Goal: Task Accomplishment & Management: Manage account settings

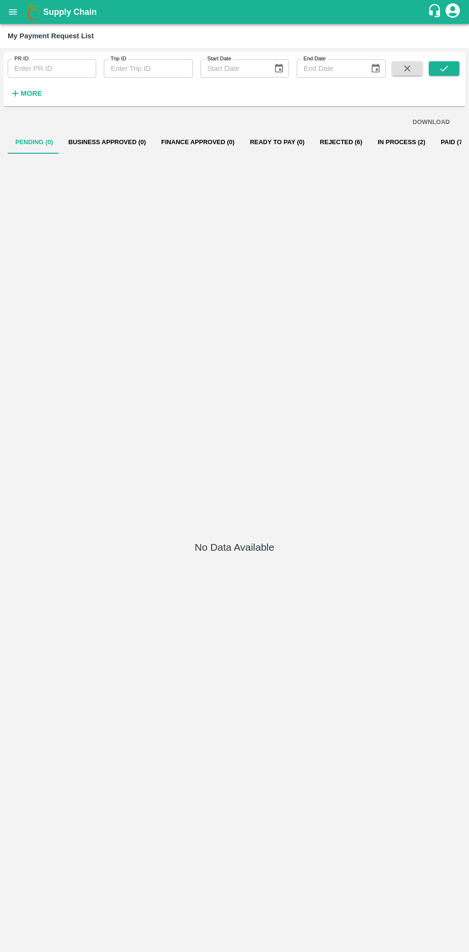
click at [18, 16] on button "open drawer" at bounding box center [13, 12] width 22 height 22
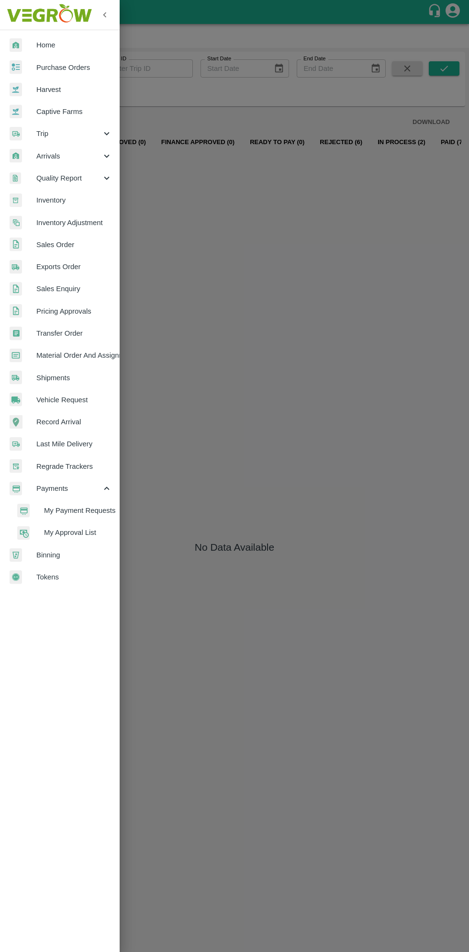
click at [79, 67] on span "Purchase Orders" at bounding box center [74, 67] width 76 height 11
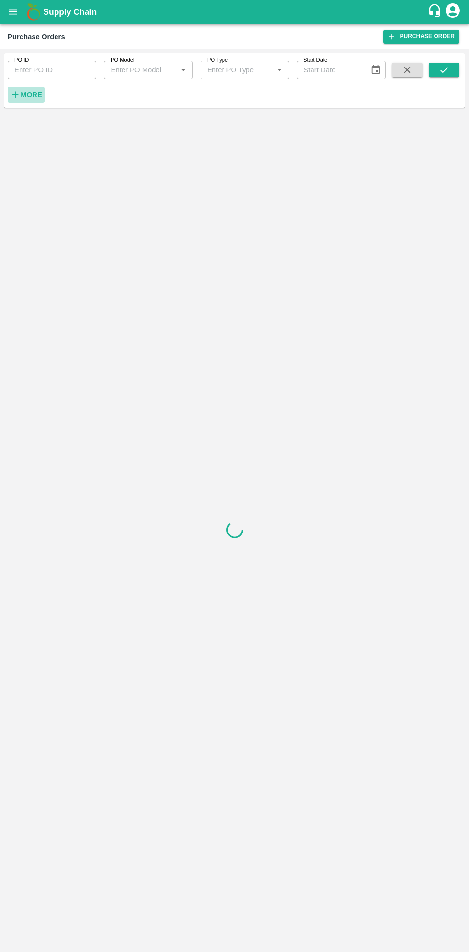
click at [39, 99] on h6 "More" at bounding box center [32, 95] width 22 height 12
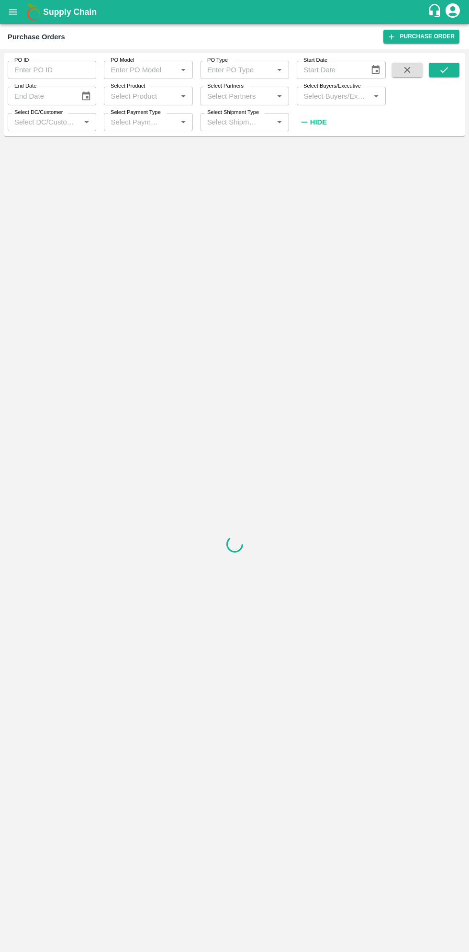
click at [56, 70] on input "PO ID" at bounding box center [52, 70] width 89 height 18
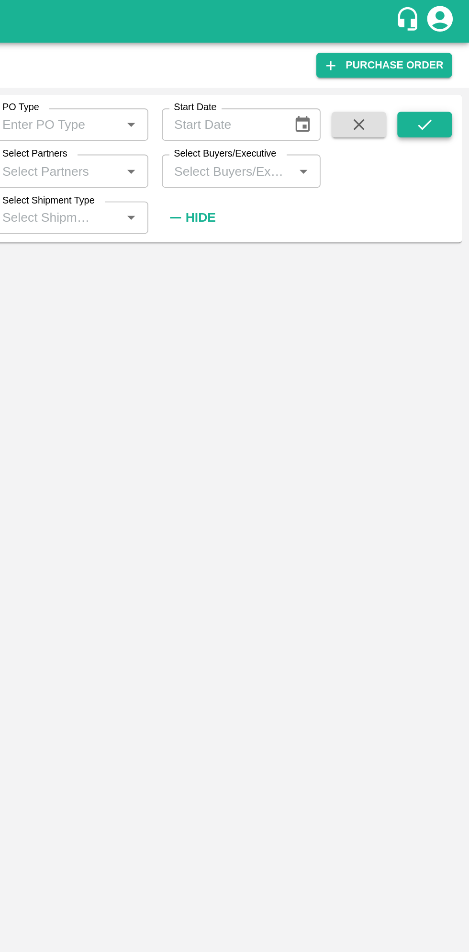
type input "178666"
click at [450, 70] on button "submit" at bounding box center [444, 70] width 31 height 14
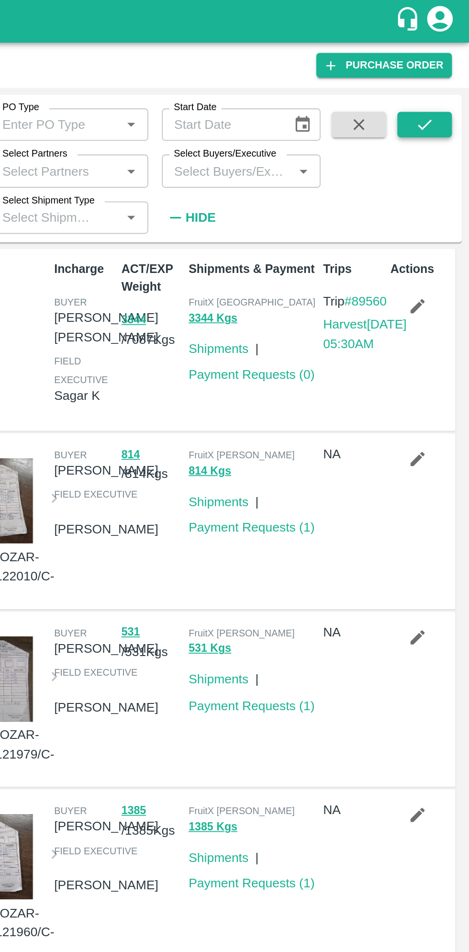
click at [442, 68] on icon "submit" at bounding box center [444, 70] width 11 height 11
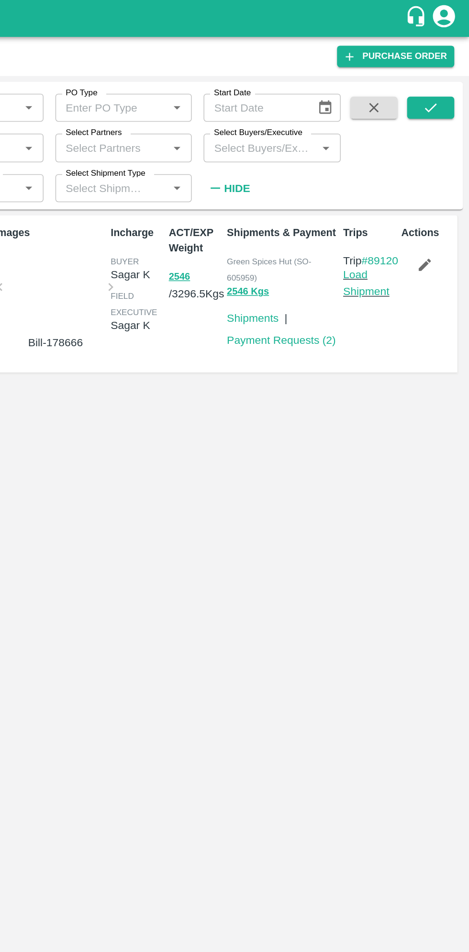
click at [444, 177] on icon "button" at bounding box center [440, 172] width 11 height 11
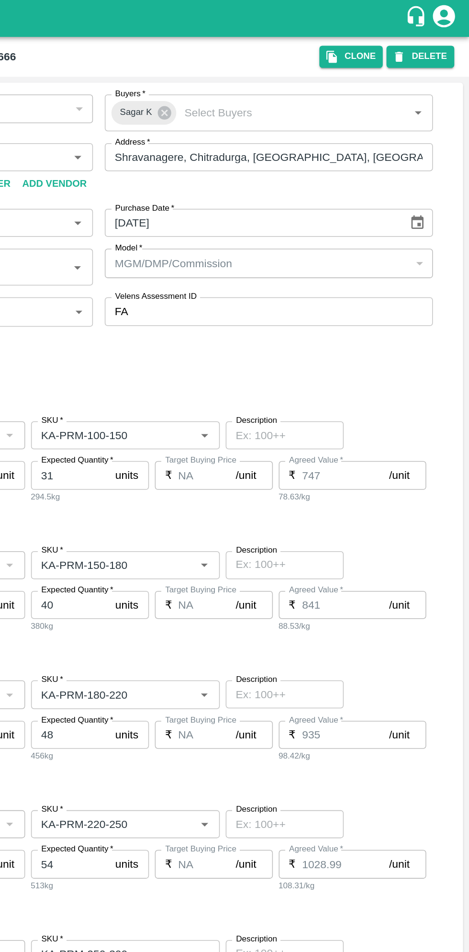
type input "Thippeswamy G-undefined"
type input "118-Chitradurga"
type input "Pomegranate"
type input "GT"
type input "KA-PRM-100-150"
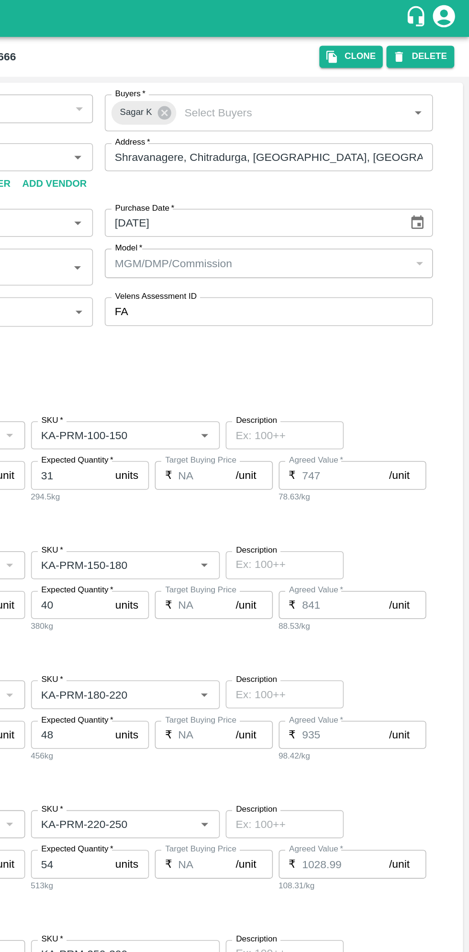
type input "NA"
type input "Pomegranate"
type input "GT"
type input "KA-PRM-150-180"
type input "NA"
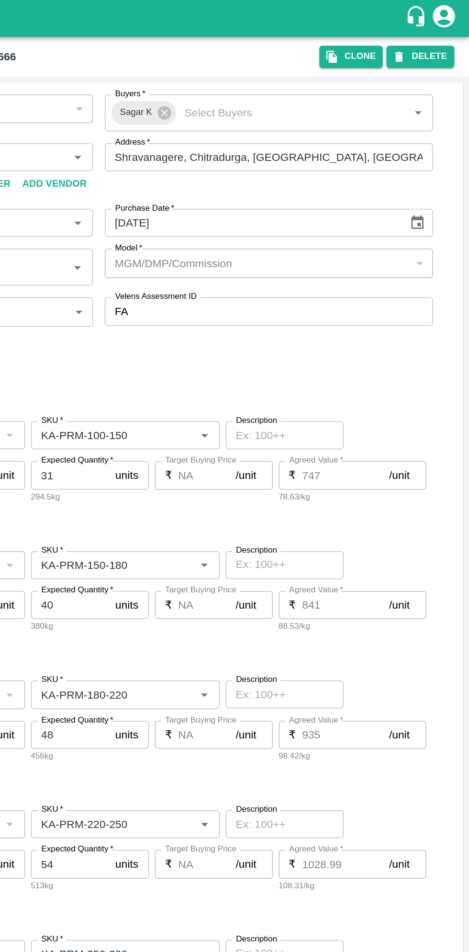
type input "Pomegranate"
type input "GT"
type input "KA-PRM-180-220"
type input "NA"
type input "Pomegranate"
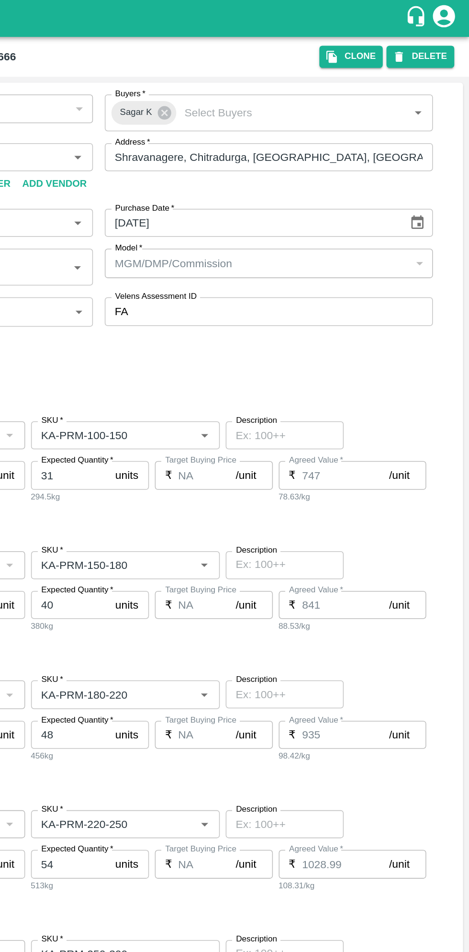
type input "GT"
type input "KA-PRM-220-250"
type input "NA"
type input "Pomegranate"
type input "GL"
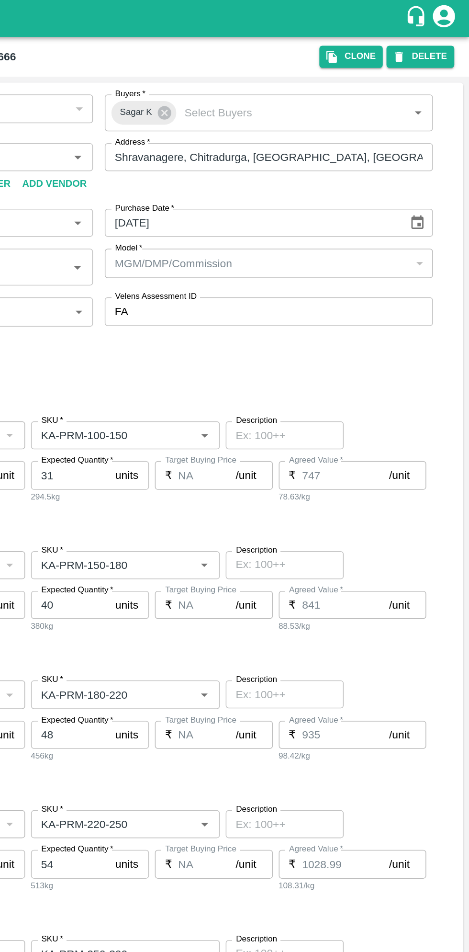
type input "KA-PRM-250-300"
type input "NA"
type input "Pomegranate"
type input "GT"
type input "KA-PRM-300-350"
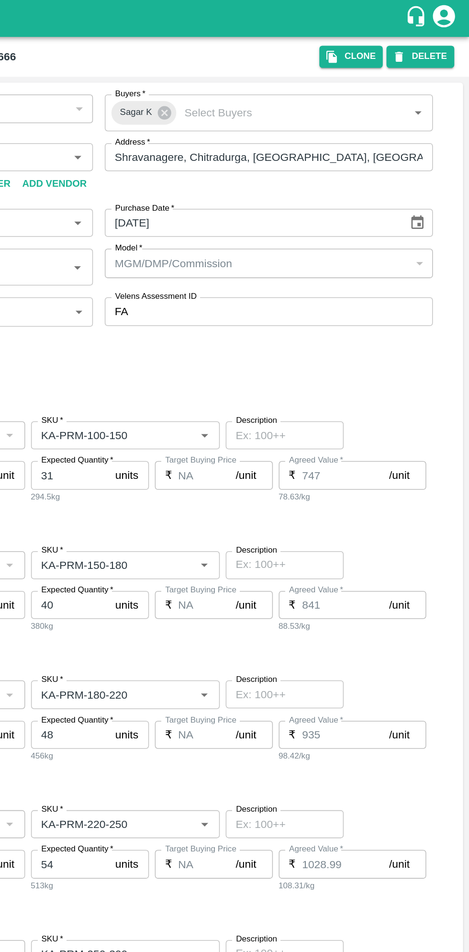
type input "NA"
type input "Pomegranate"
type input "GT"
type input "KA-PRM-350-400"
type input "NA"
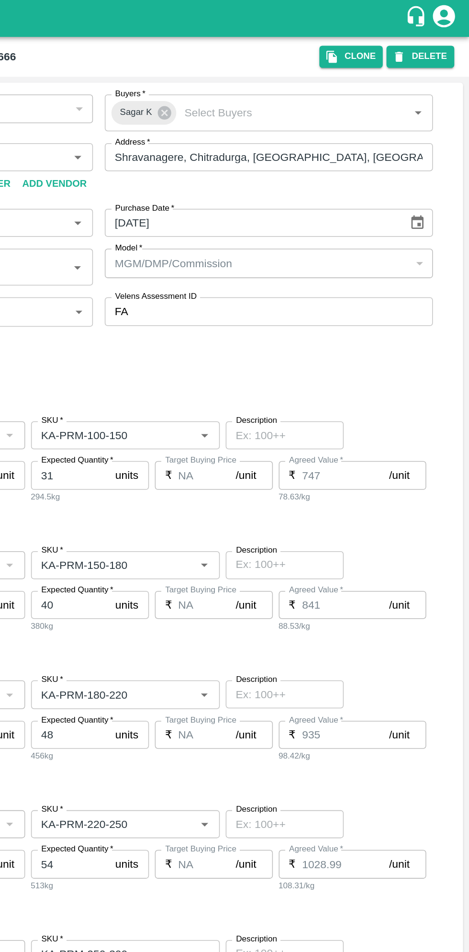
type input "Pomegranate"
type input "GT"
type input "KA-SUPR-180++"
type input "NA"
type input "Pomegranate"
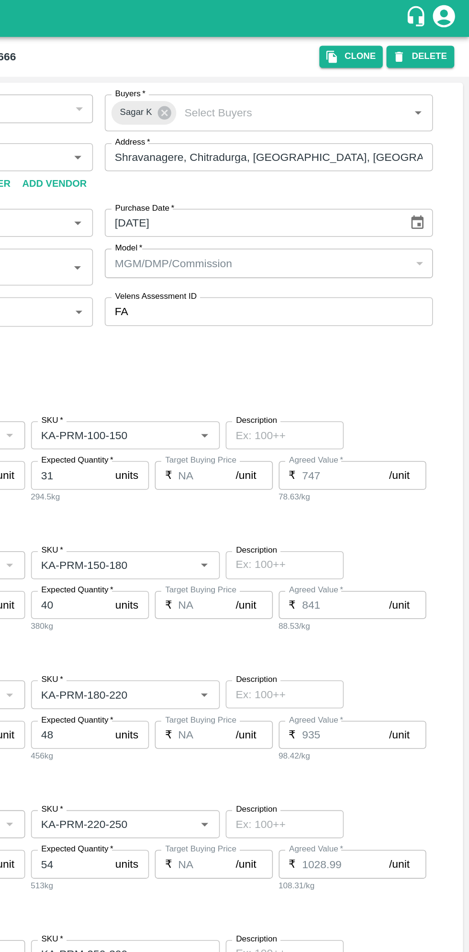
type input "GT"
type input "KA-SUPR-100++"
type input "NA"
type input "Pomegranate"
type input "GT"
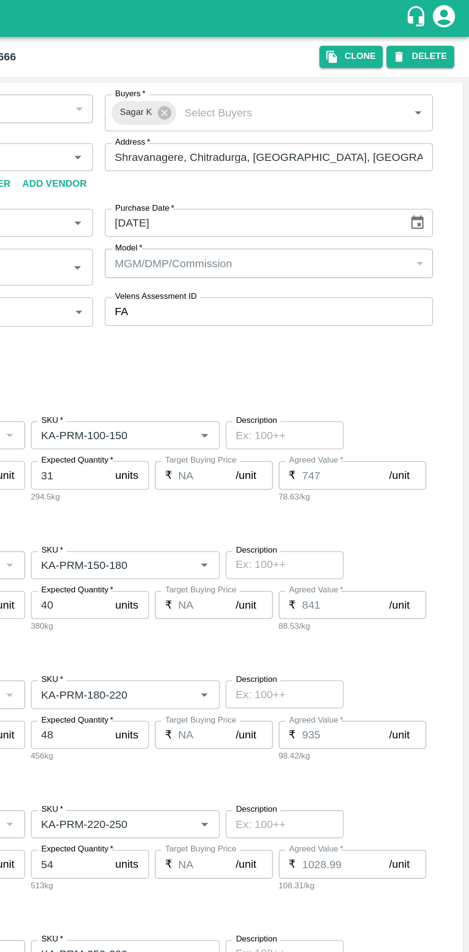
type input "KA-Loose A"
type input "NA"
type input "Pomegranate"
type input "GT"
type input "KA-Green"
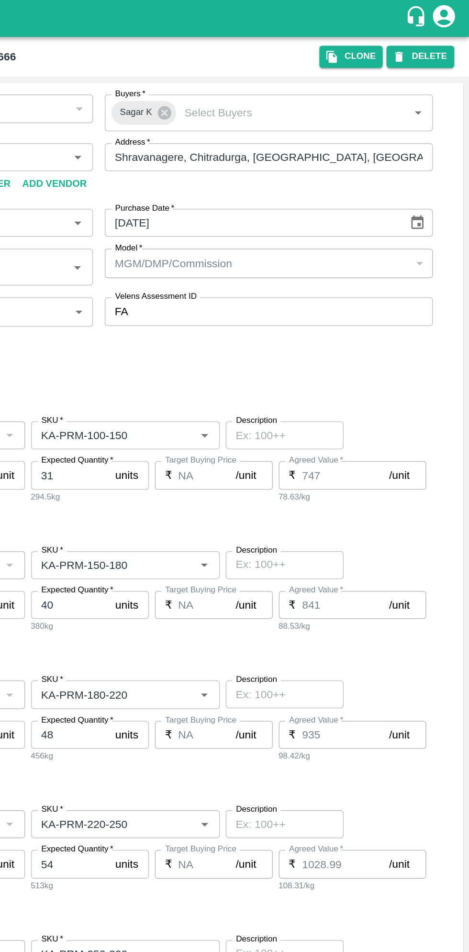
type input "NA"
type input "Pomegranate"
type input "GT"
type input "KA-PRM-180++"
type input "NA"
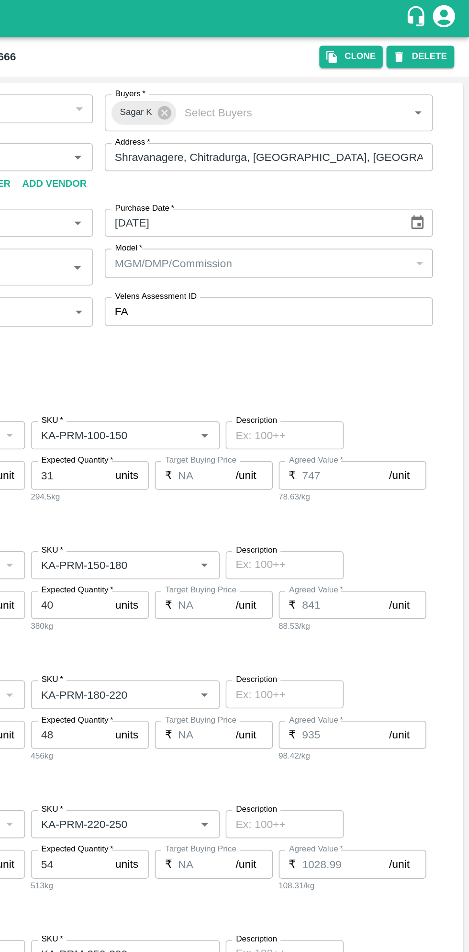
type input "Pomegranate"
type input "GT"
type input "KA-Damage Fruit"
type input "NA"
type input "Pomegranate"
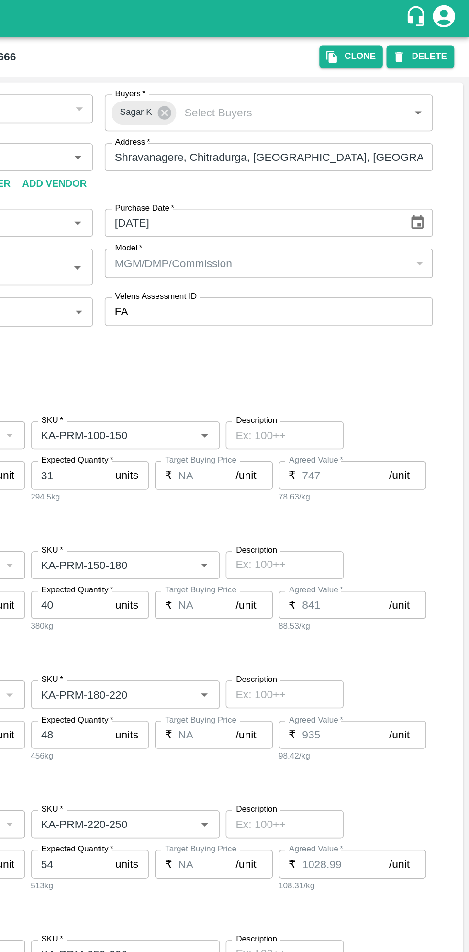
type input "GT"
type input "KA-Loose B"
type input "NA"
type input "Pomegranate"
type input "GT"
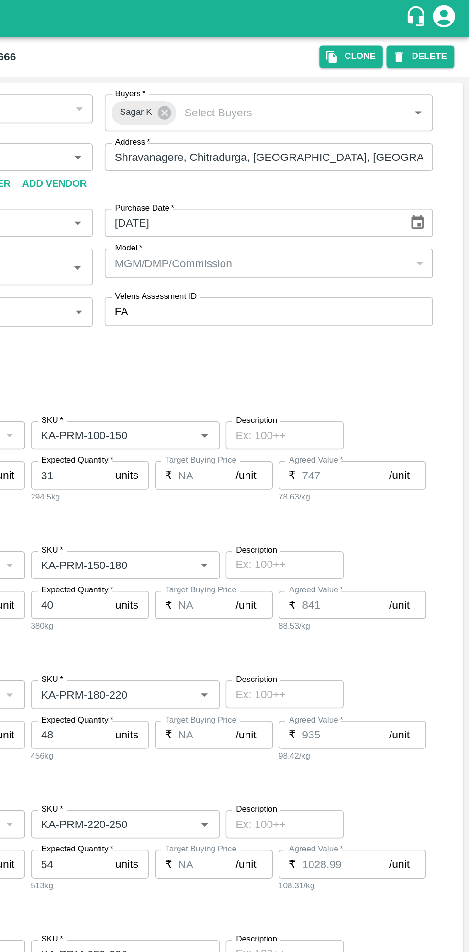
type input "KA-Loose B"
type input "NA"
type input "Pomegranate"
type input "GT"
type input "KA-PRM-400++"
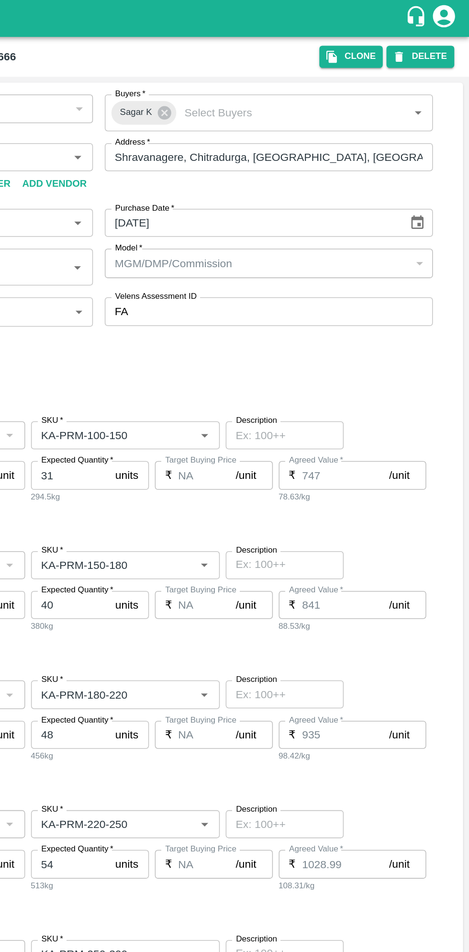
type input "NA"
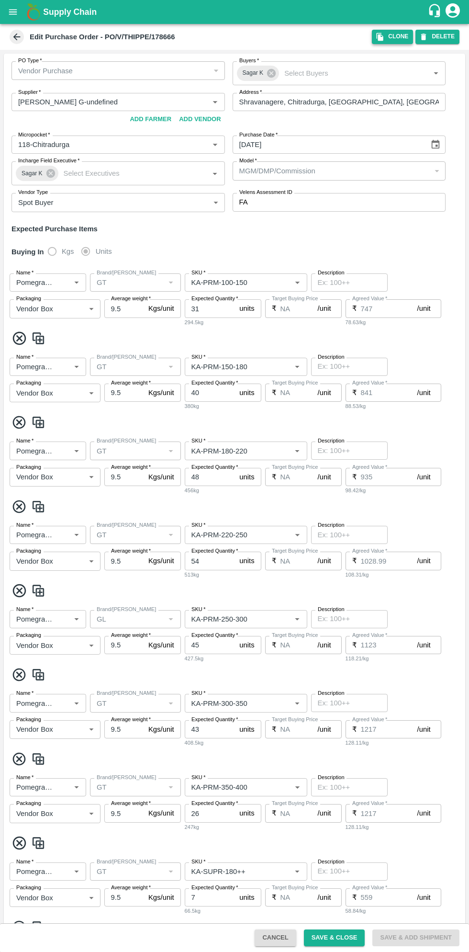
click at [390, 38] on button "Clone" at bounding box center [392, 37] width 41 height 14
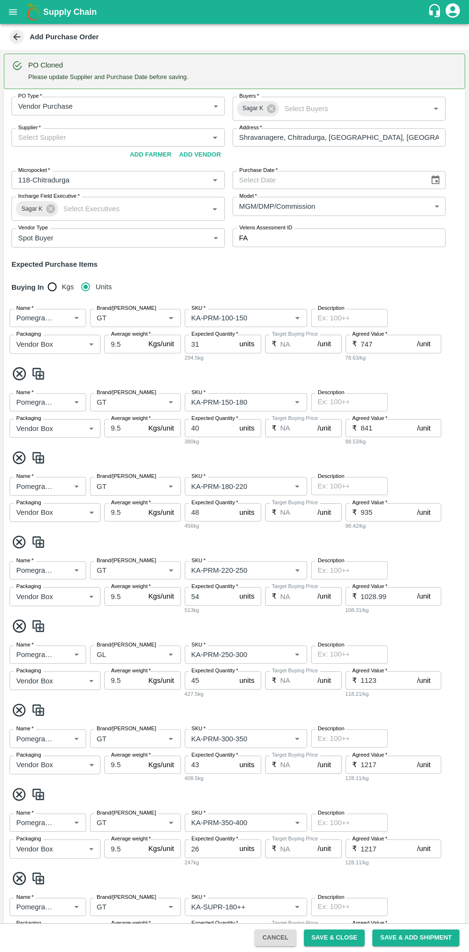
click at [431, 182] on icon "Choose date" at bounding box center [436, 180] width 11 height 11
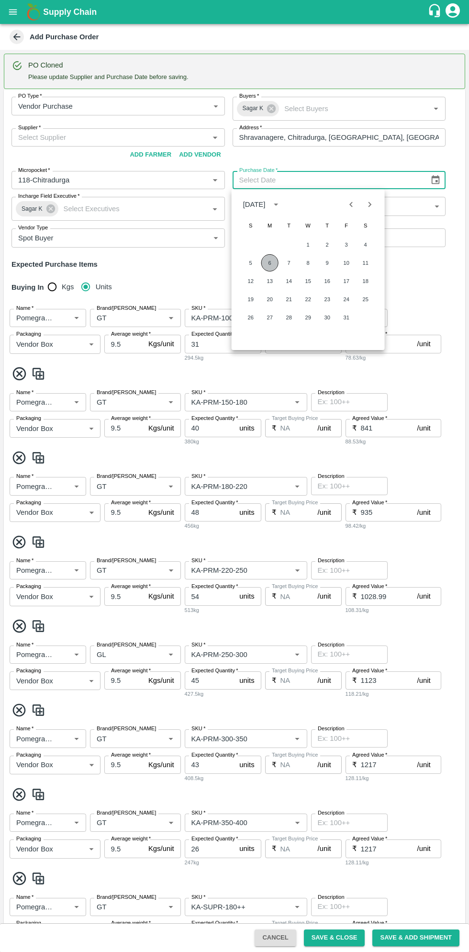
click at [270, 262] on button "6" at bounding box center [270, 262] width 17 height 17
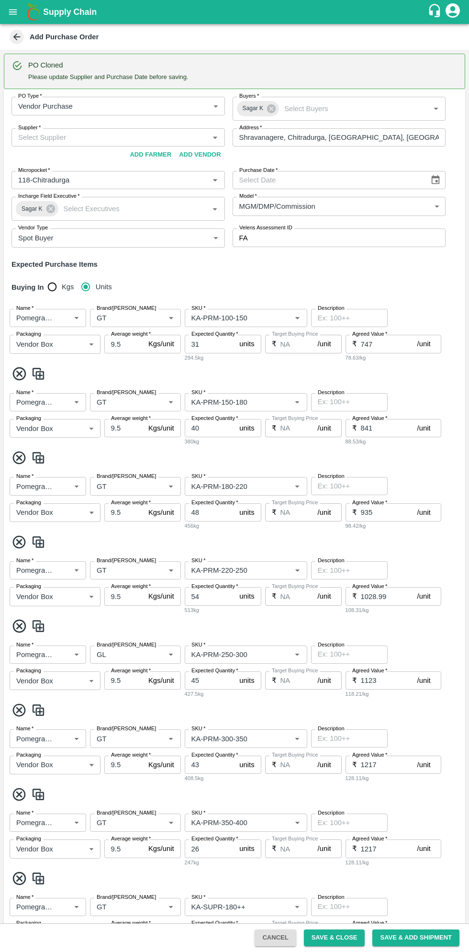
type input "06/10/2025"
click at [135, 137] on input "Supplier   *" at bounding box center [110, 137] width 192 height 12
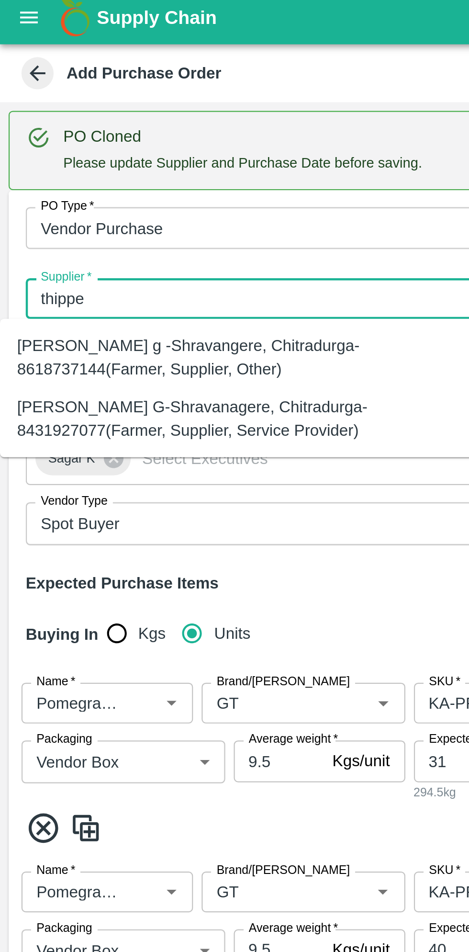
click at [129, 195] on div "Thippeswamy G-Shravanagere, Chitradurga-8431927077(Farmer, Supplier, Service Pr…" at bounding box center [106, 191] width 197 height 22
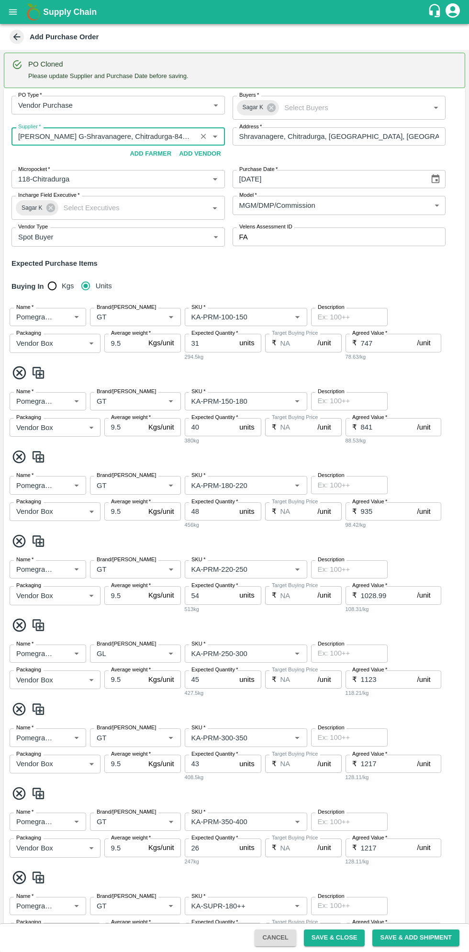
scroll to position [4, 0]
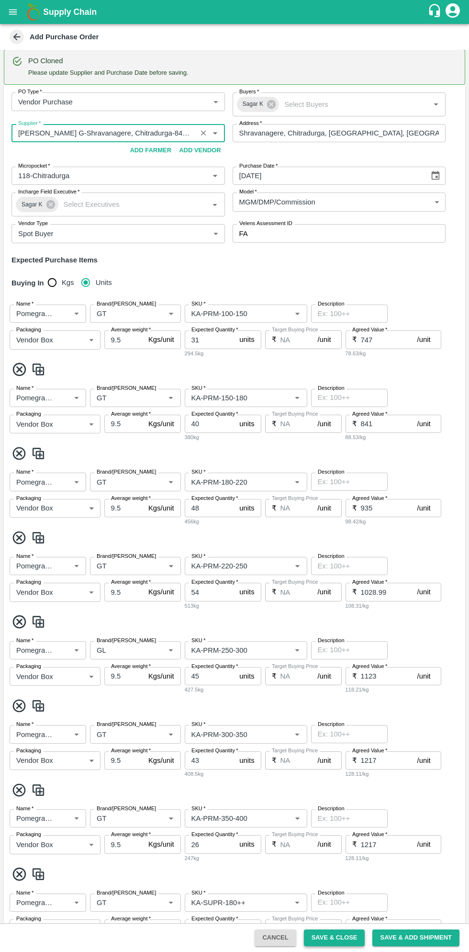
type input "Thippeswamy G-Shravanagere, Chitradurga-8431927077(Farmer, Supplier, Service Pr…"
click at [343, 938] on button "Save & Close" at bounding box center [334, 938] width 61 height 17
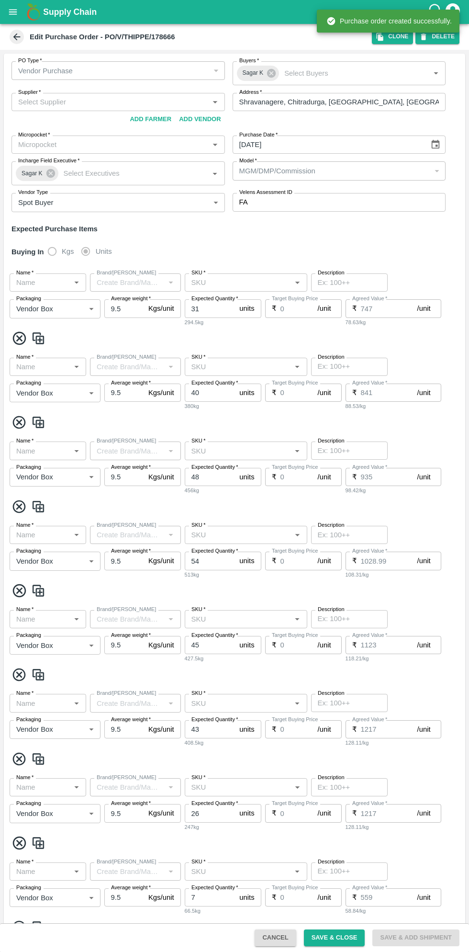
click at [21, 37] on icon at bounding box center [16, 37] width 11 height 11
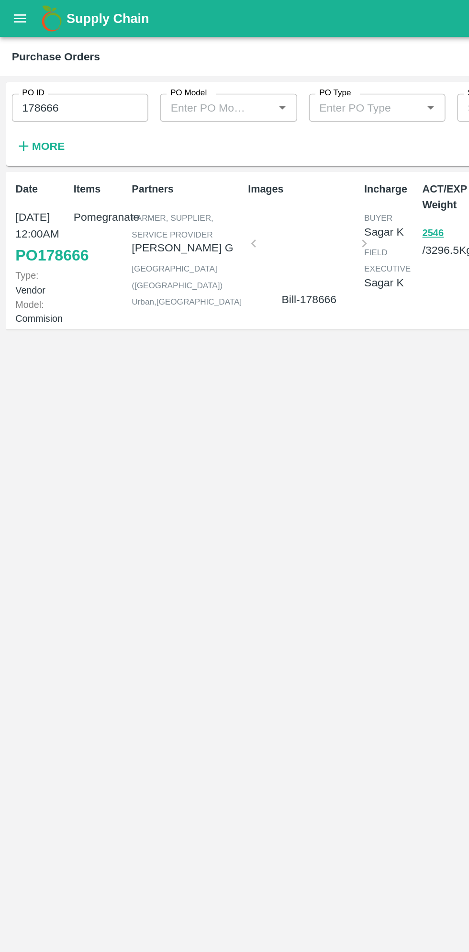
click at [71, 68] on input "178666" at bounding box center [52, 70] width 89 height 18
type input "1"
click at [33, 95] on strong "More" at bounding box center [32, 95] width 22 height 8
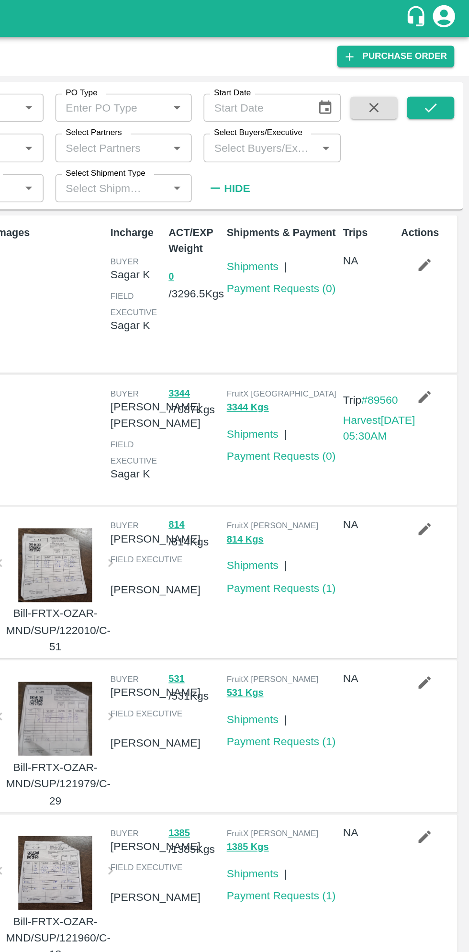
click at [341, 99] on input "Select Buyers/Executive" at bounding box center [333, 96] width 67 height 12
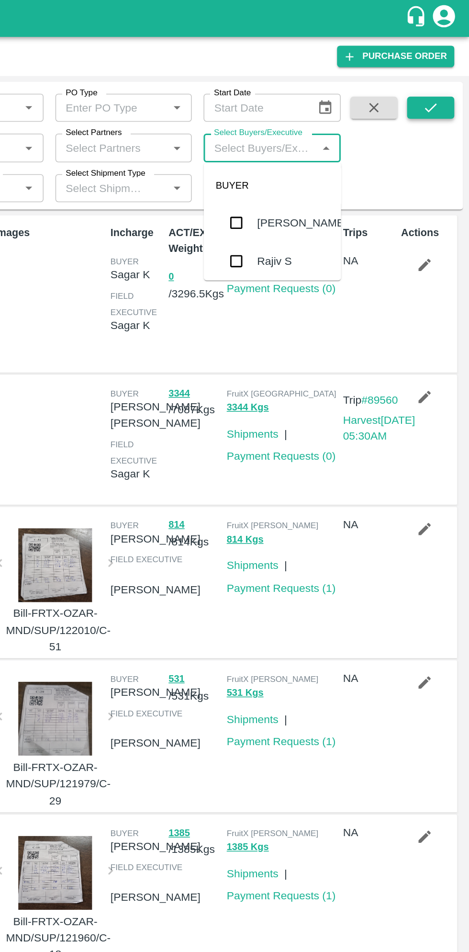
click at [444, 70] on icon "submit" at bounding box center [444, 70] width 11 height 11
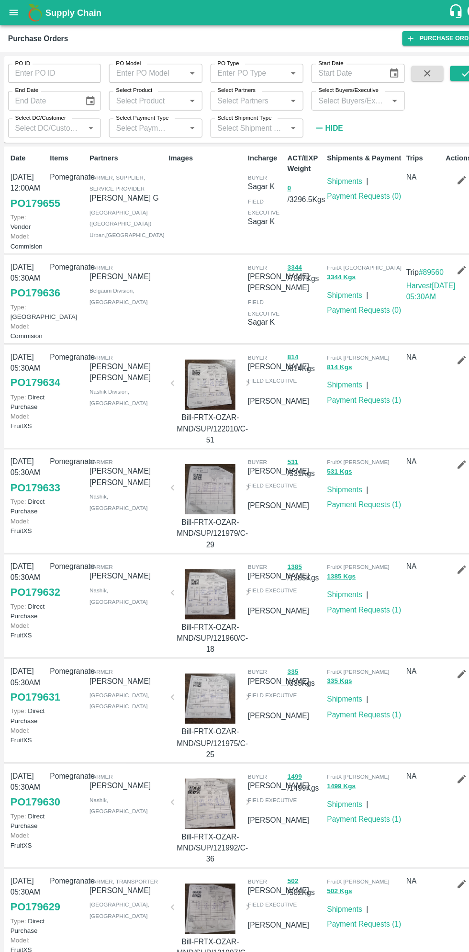
click at [22, 19] on div "Supply Chain" at bounding box center [234, 12] width 469 height 24
click at [12, 12] on icon "open drawer" at bounding box center [13, 11] width 8 height 5
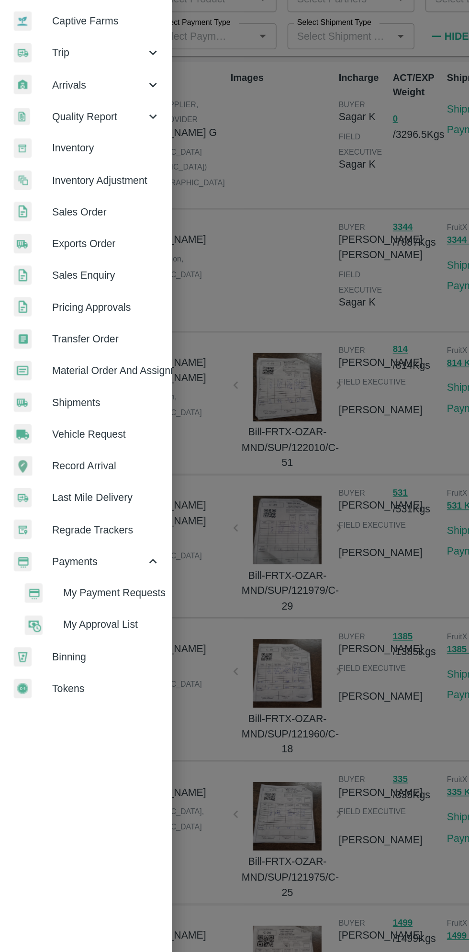
click at [87, 353] on span "Material Order And Assignment" at bounding box center [74, 355] width 76 height 11
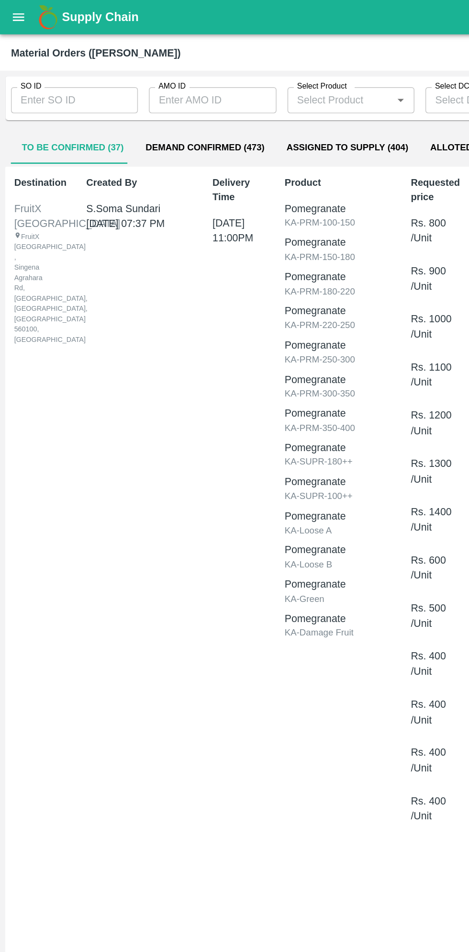
click at [147, 70] on input "AMO ID" at bounding box center [148, 70] width 89 height 18
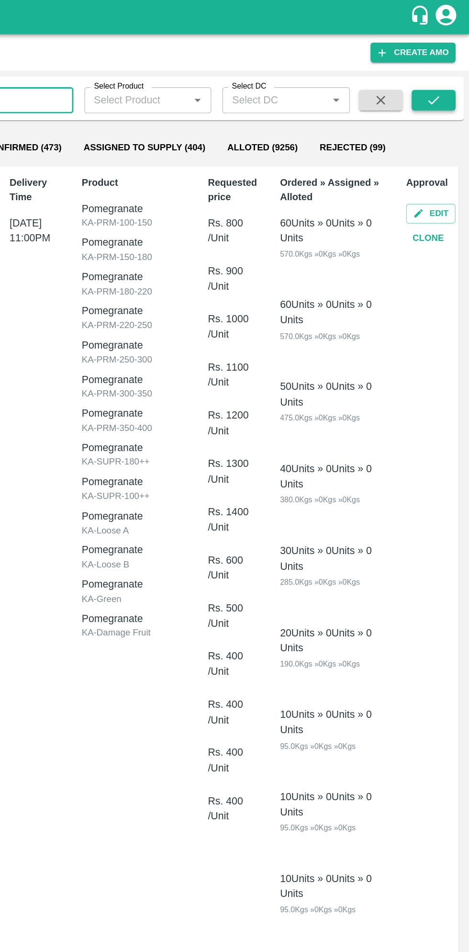
type input "331737"
click at [444, 70] on icon "submit" at bounding box center [445, 70] width 8 height 6
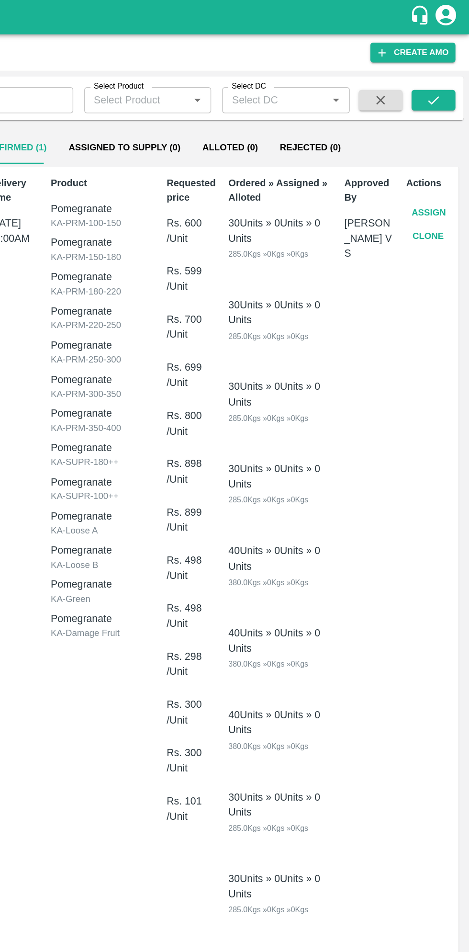
click at [444, 147] on button "Assign" at bounding box center [441, 148] width 32 height 17
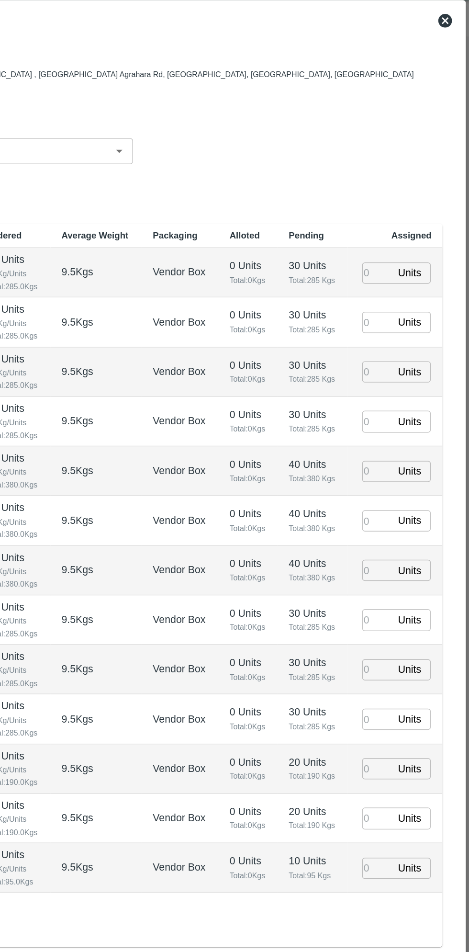
type input "08/10/2025 12:00 AM"
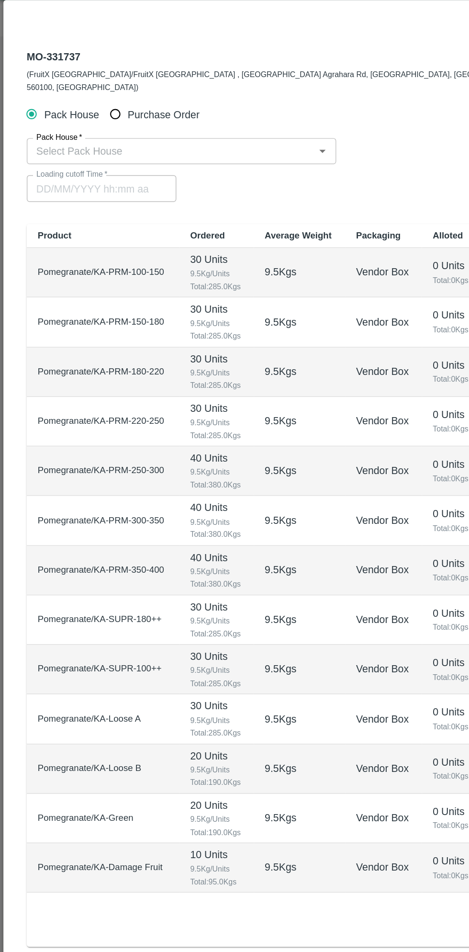
click at [85, 95] on input "Purchase Order" at bounding box center [81, 104] width 18 height 18
radio input "true"
click at [104, 123] on input "PO   *" at bounding box center [223, 129] width 403 height 12
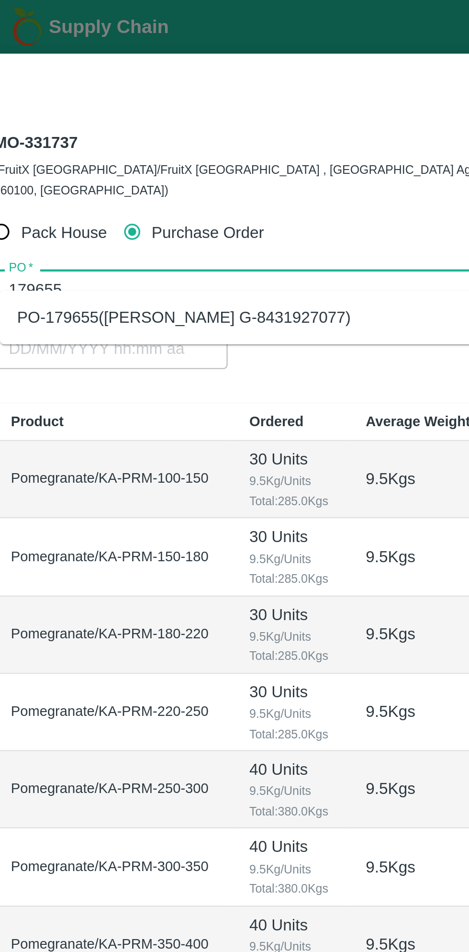
click at [80, 139] on div "PO-179655(Thippeswamy G-8431927077)" at bounding box center [103, 142] width 149 height 11
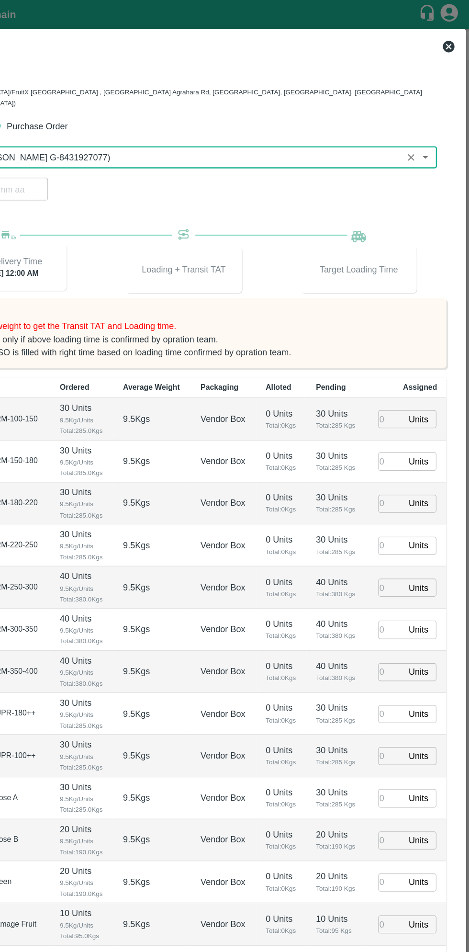
type input "PO-179655(Thippeswamy G-8431927077)"
click at [402, 337] on input "number" at bounding box center [405, 344] width 21 height 15
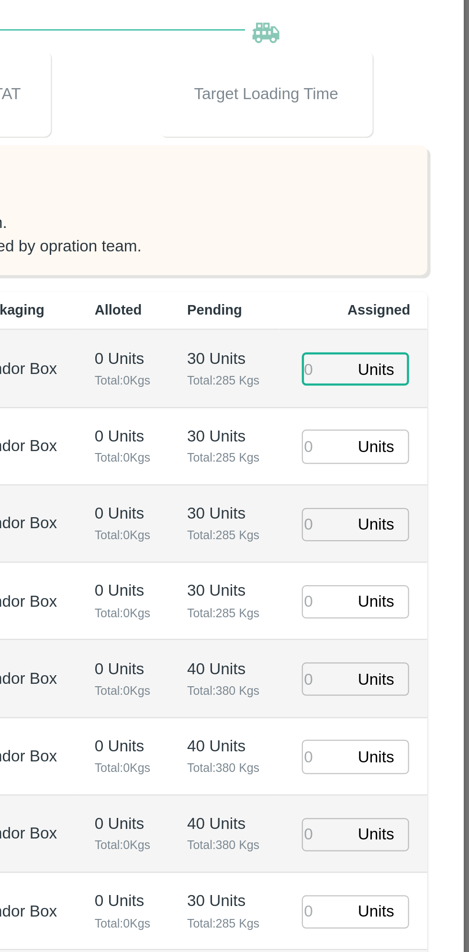
click at [397, 580] on input "number" at bounding box center [405, 587] width 21 height 15
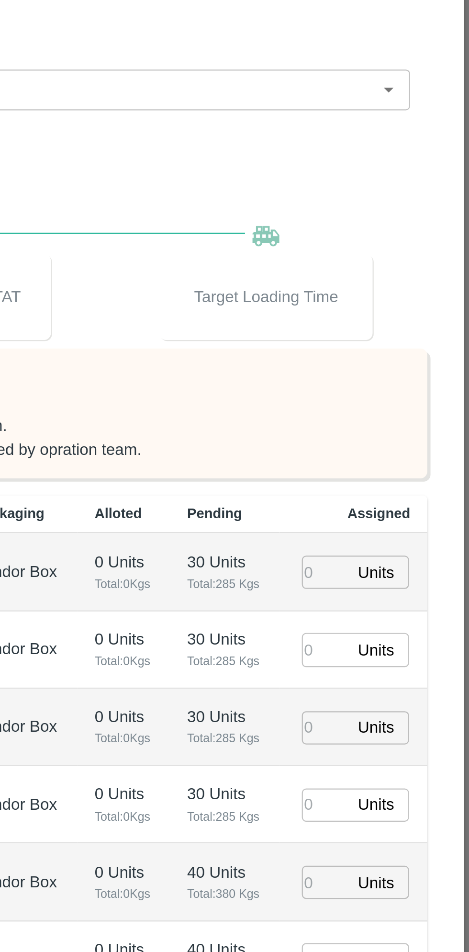
click at [405, 338] on input "number" at bounding box center [405, 344] width 21 height 15
type input "19"
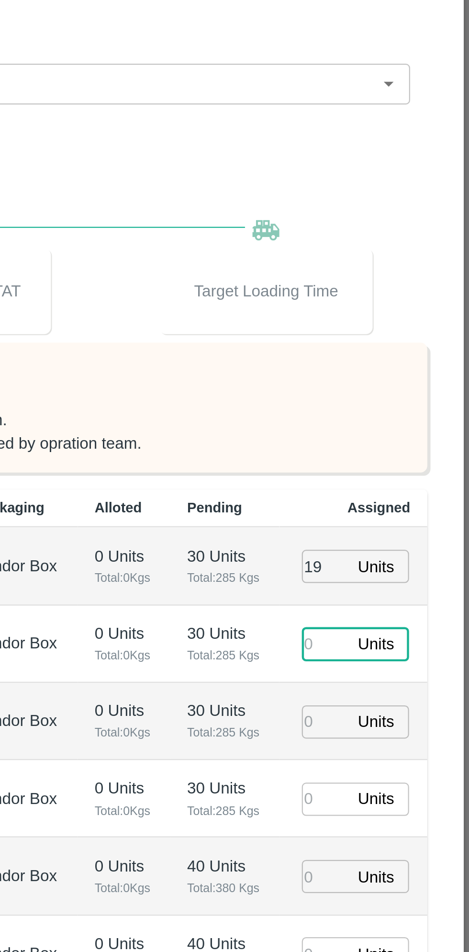
type input "2"
type input "07/10/2025 04:22 PM"
type input "20"
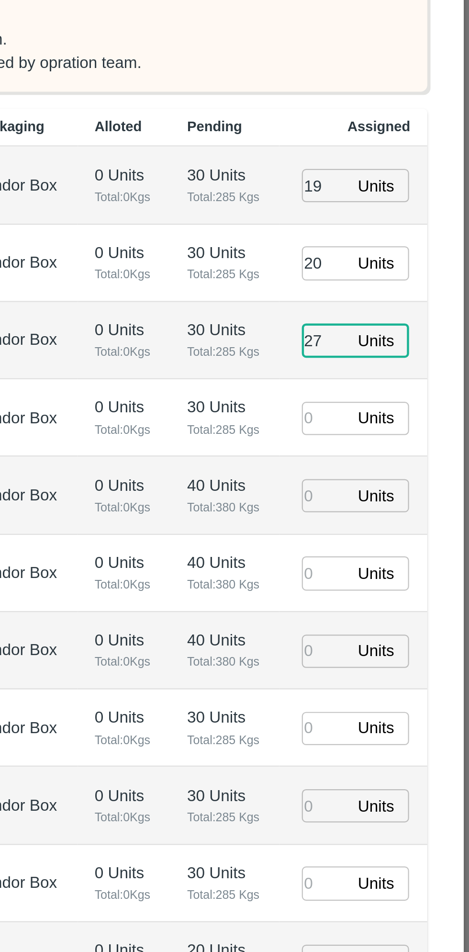
type input "27"
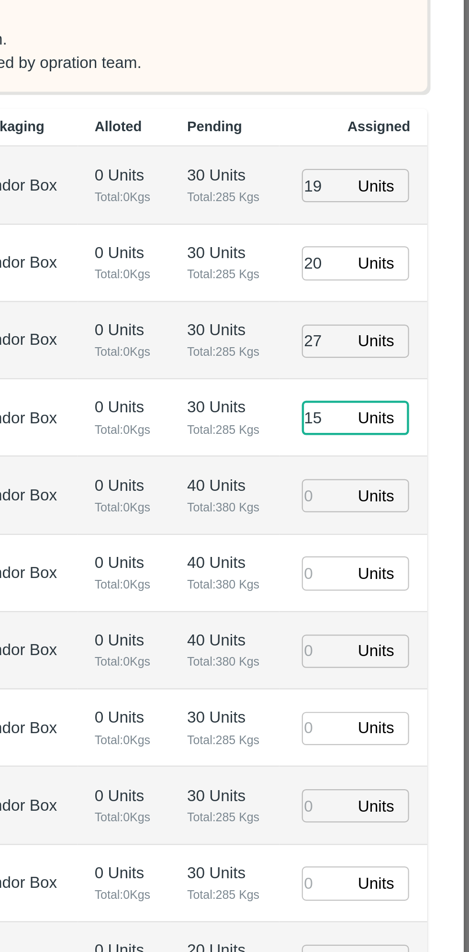
type input "15"
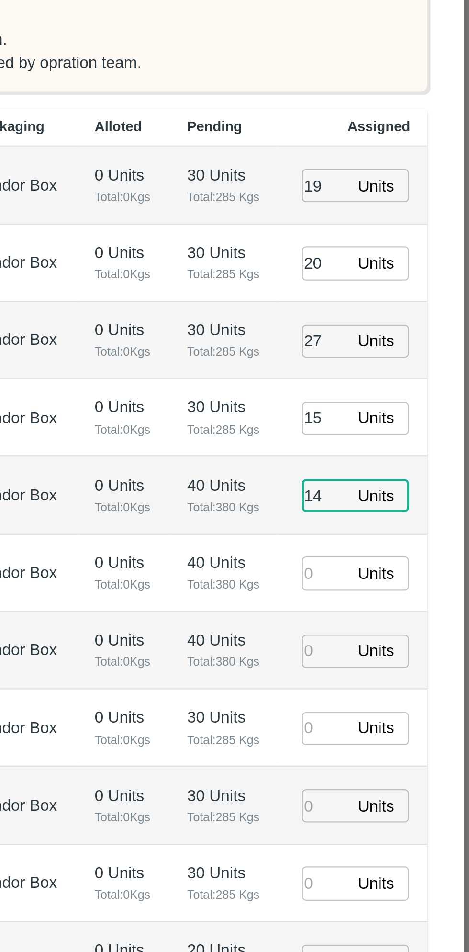
type input "14"
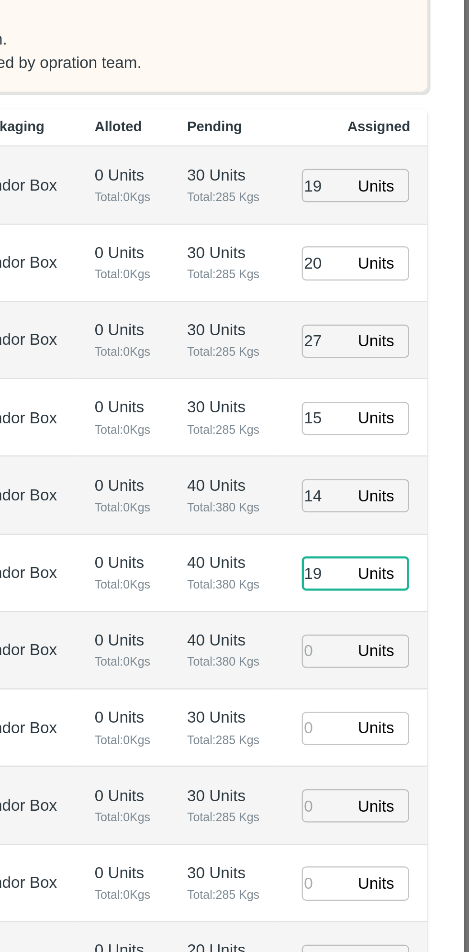
type input "19"
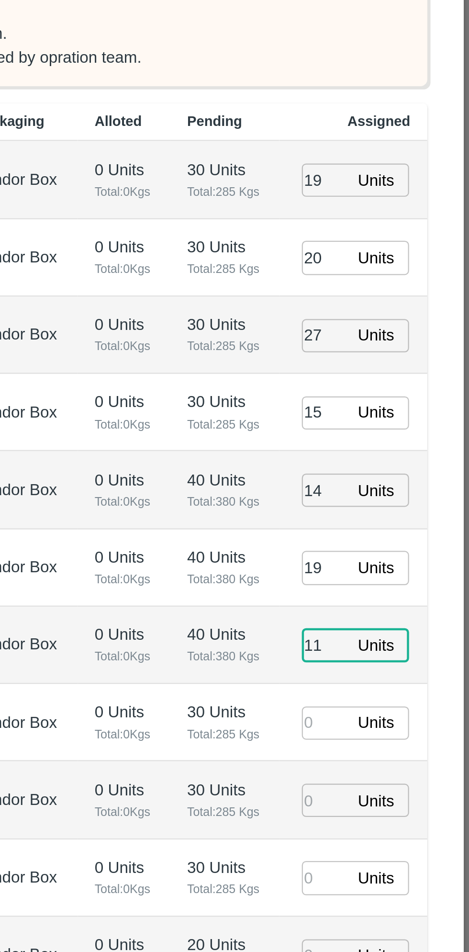
type input "11"
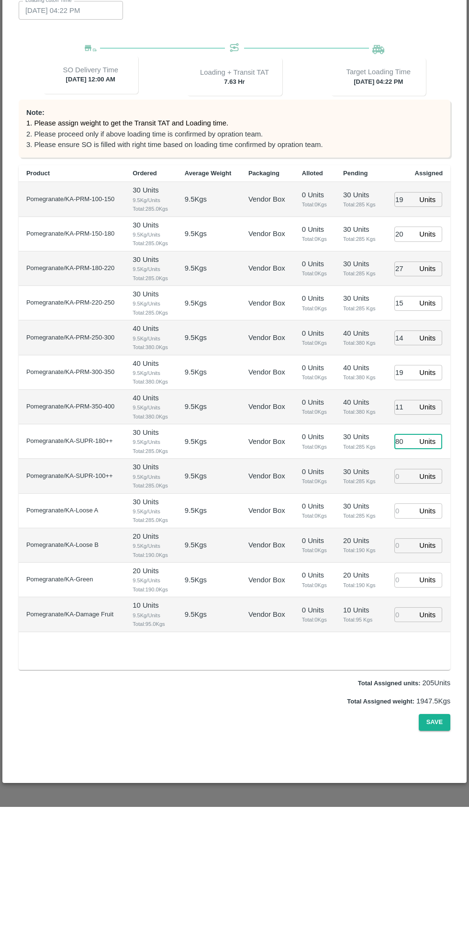
type input "80"
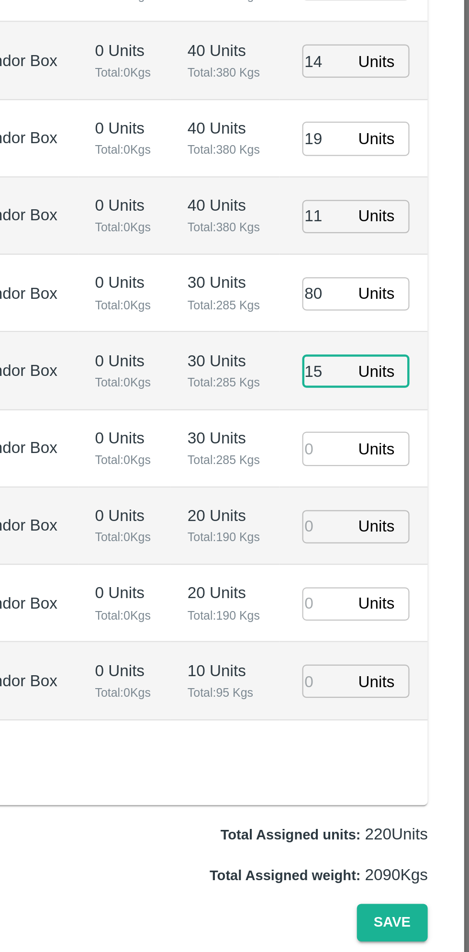
type input "15"
type input "07/10/2025 02:22 PM"
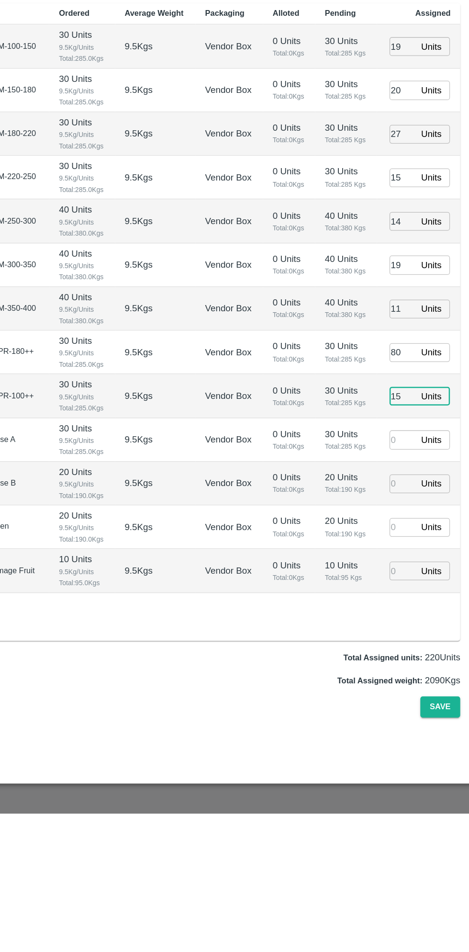
click at [405, 649] on input "number" at bounding box center [405, 656] width 21 height 15
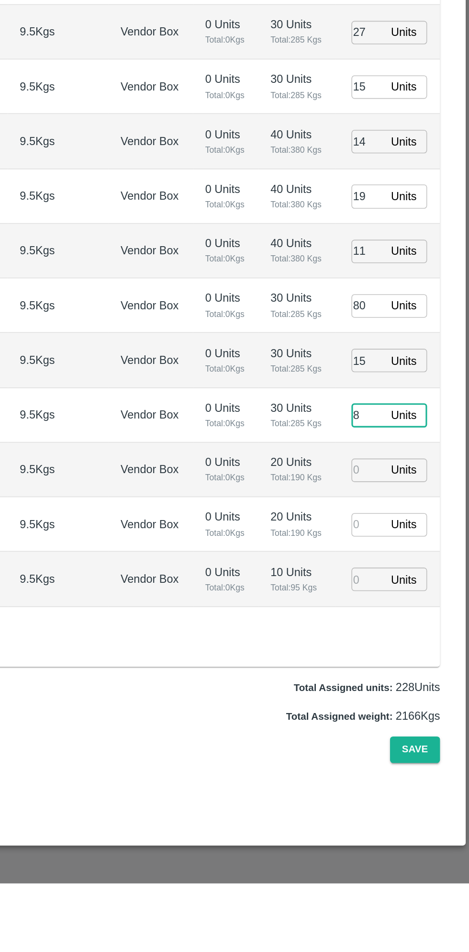
type input "8"
click at [398, 752] on input "number" at bounding box center [405, 759] width 21 height 15
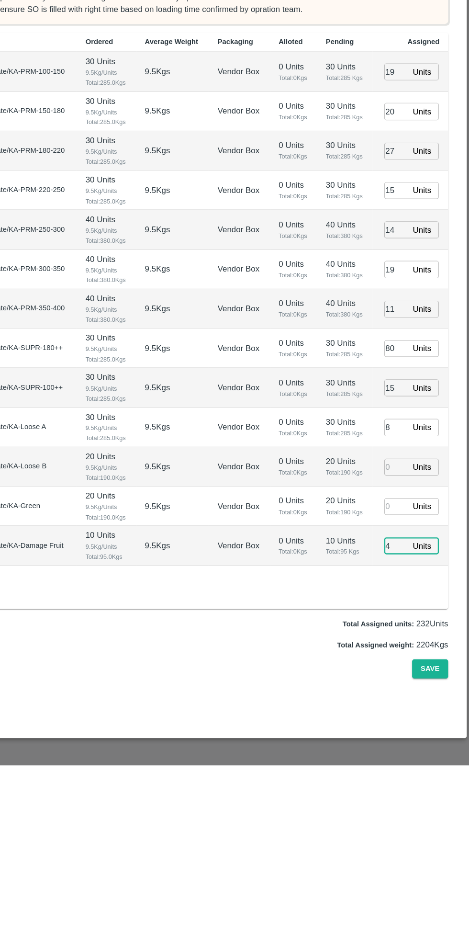
type input "4"
click at [403, 718] on input "number" at bounding box center [405, 725] width 21 height 15
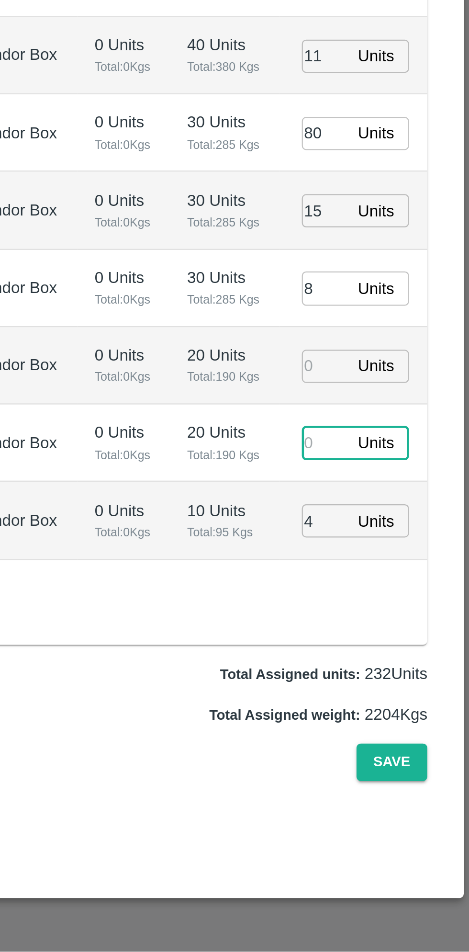
click at [299, 861] on div "Save" at bounding box center [235, 867] width 432 height 17
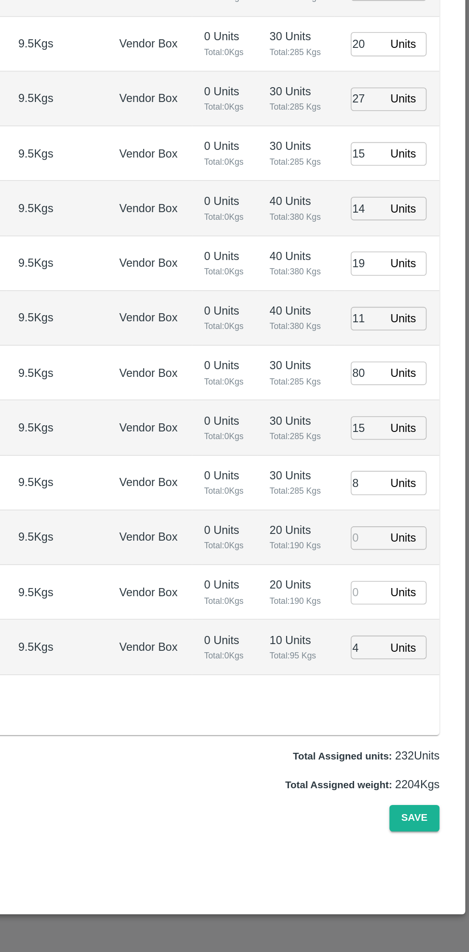
click at [406, 718] on input "number" at bounding box center [405, 725] width 21 height 15
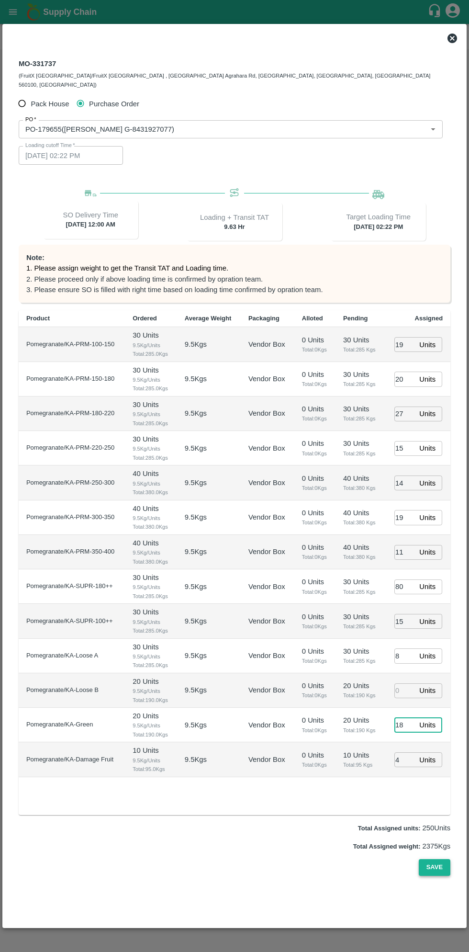
type input "18"
click at [437, 859] on button "Save" at bounding box center [435, 867] width 32 height 17
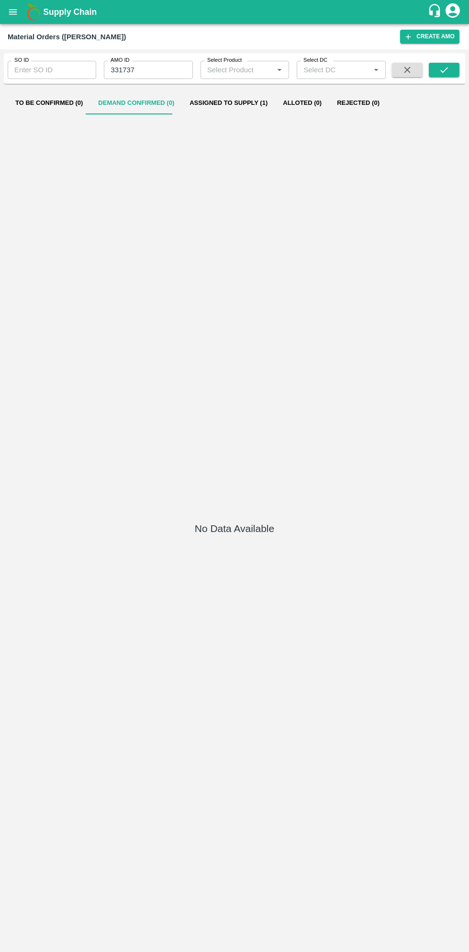
click at [19, 11] on button "open drawer" at bounding box center [13, 12] width 22 height 22
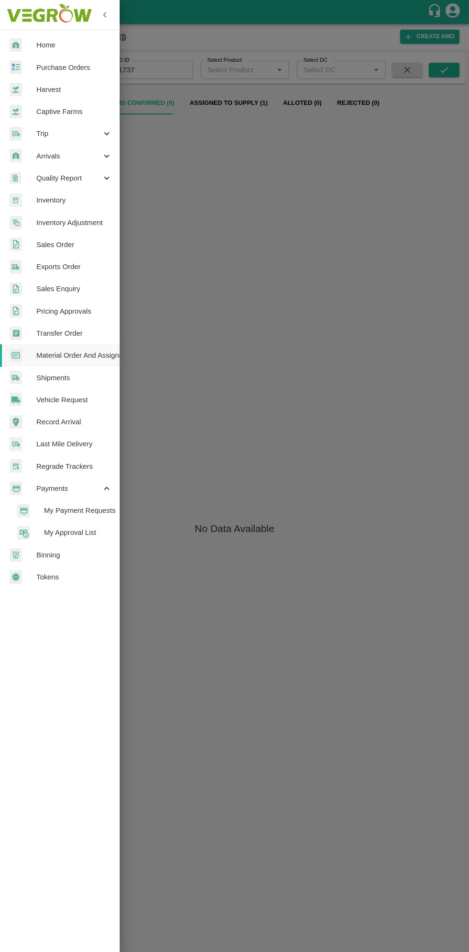
click at [64, 68] on span "Purchase Orders" at bounding box center [74, 67] width 76 height 11
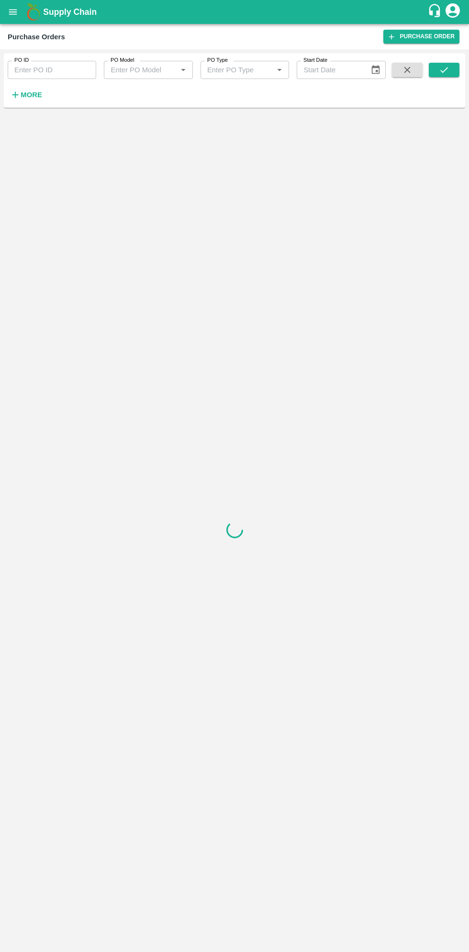
click at [39, 94] on strong "More" at bounding box center [32, 95] width 22 height 8
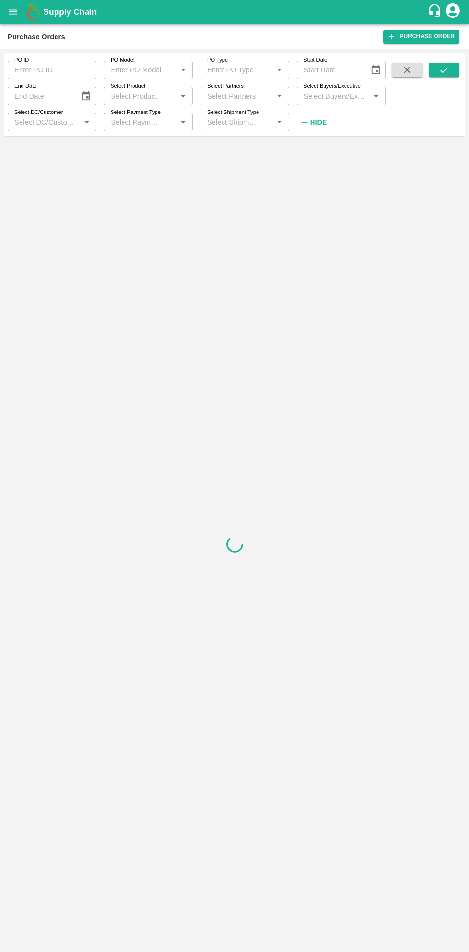
click at [349, 92] on input "Select Buyers/Executive" at bounding box center [333, 96] width 67 height 12
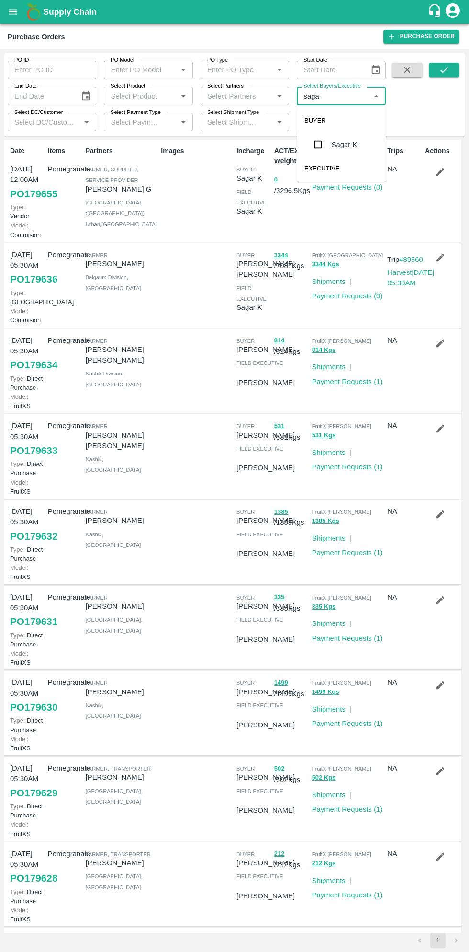
type input "sagar"
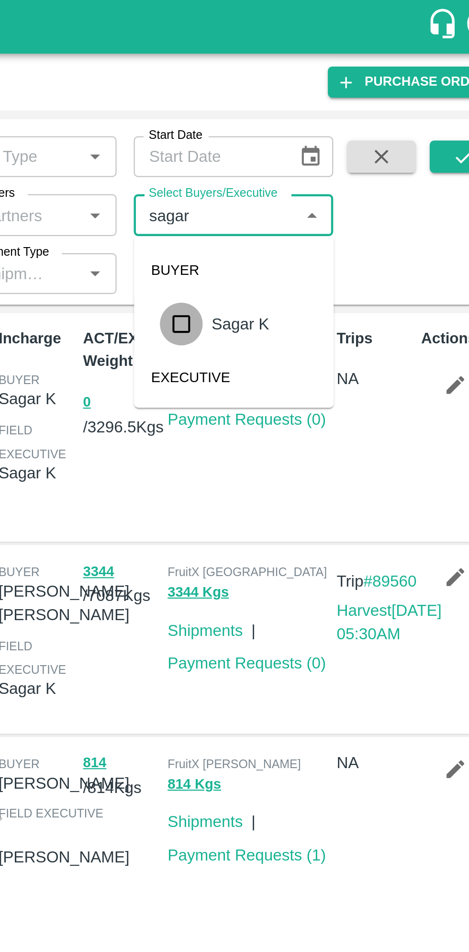
click at [320, 146] on input "checkbox" at bounding box center [317, 144] width 19 height 19
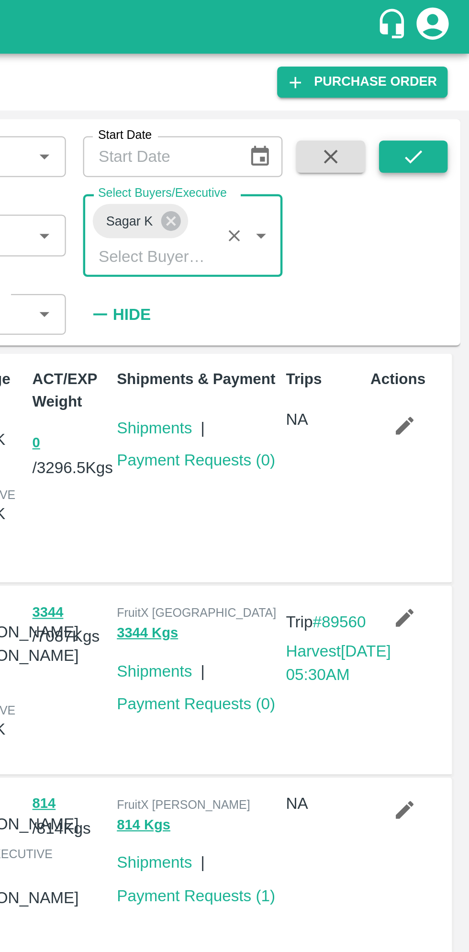
click at [444, 71] on icon "submit" at bounding box center [445, 70] width 8 height 6
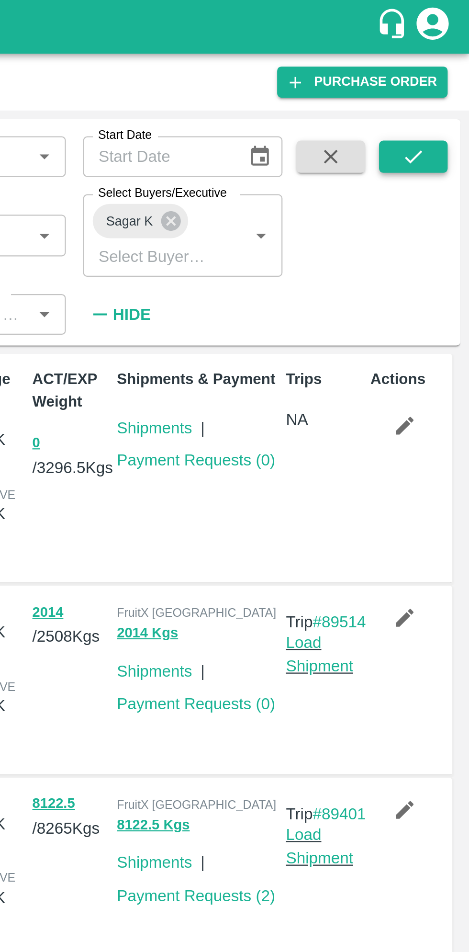
click at [445, 69] on icon "submit" at bounding box center [444, 70] width 11 height 11
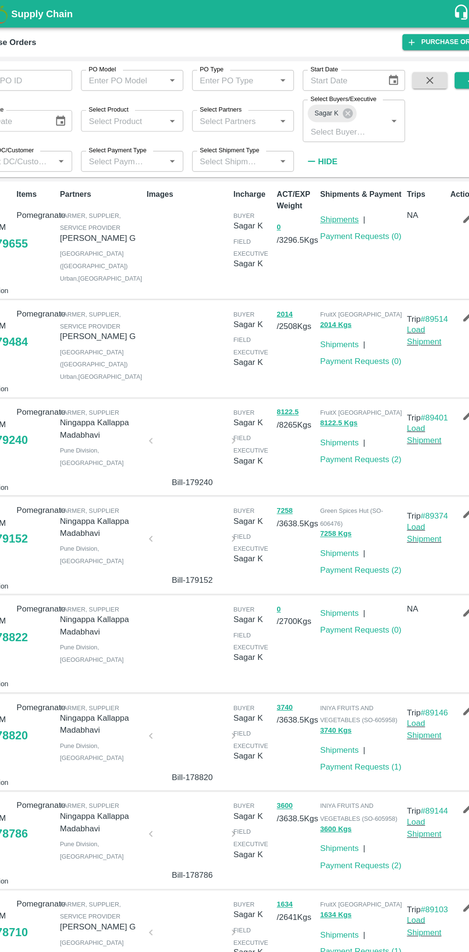
click at [337, 188] on link "Shipments" at bounding box center [329, 191] width 34 height 8
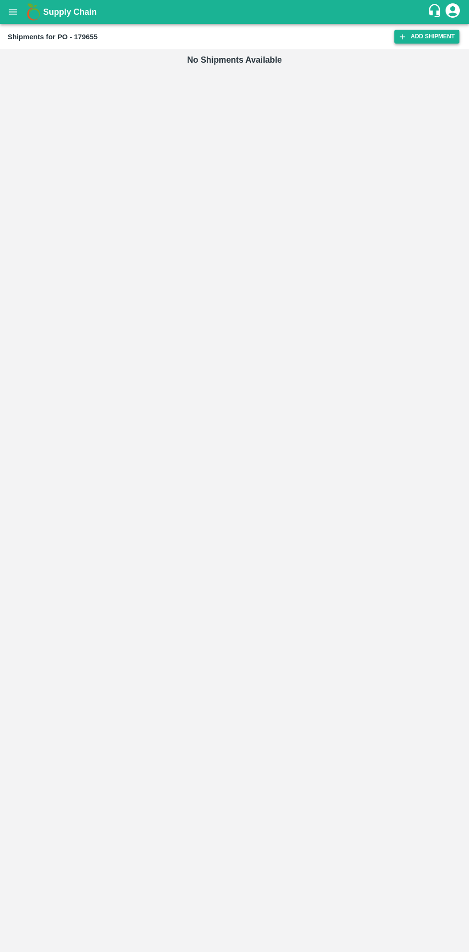
click at [427, 36] on link "Add Shipment" at bounding box center [427, 37] width 65 height 14
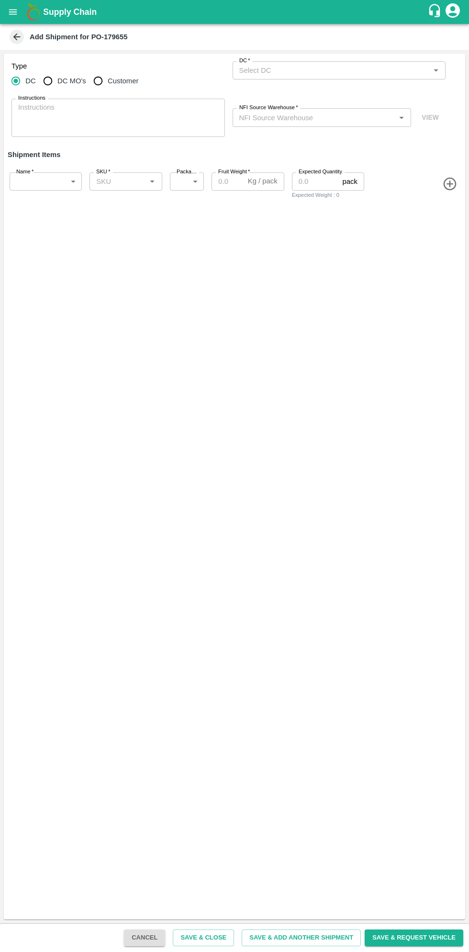
click at [55, 83] on input "DC MO's" at bounding box center [47, 80] width 19 height 19
radio input "true"
click at [341, 70] on input "DC (Material Orders)   *" at bounding box center [332, 70] width 192 height 12
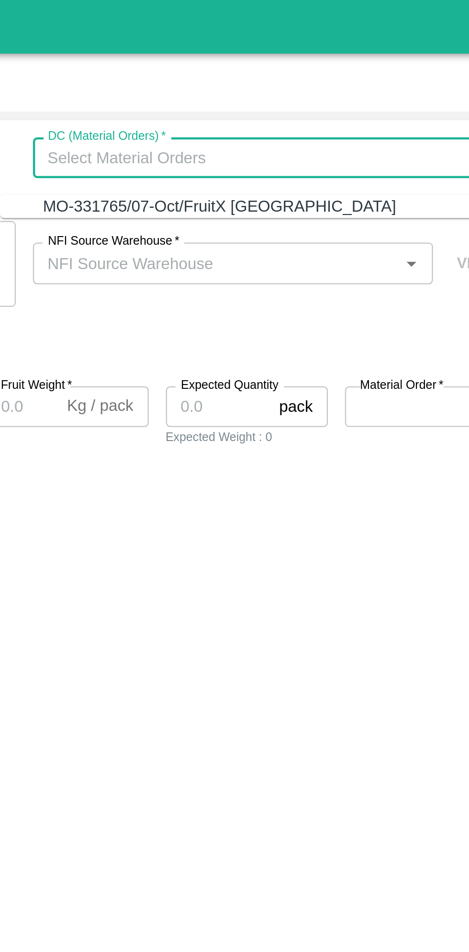
click at [284, 96] on div "MO-331765/07-Oct/FruitX Bangalore" at bounding box center [316, 92] width 158 height 11
type input "MO-331765/07-Oct/FruitX Bangalore"
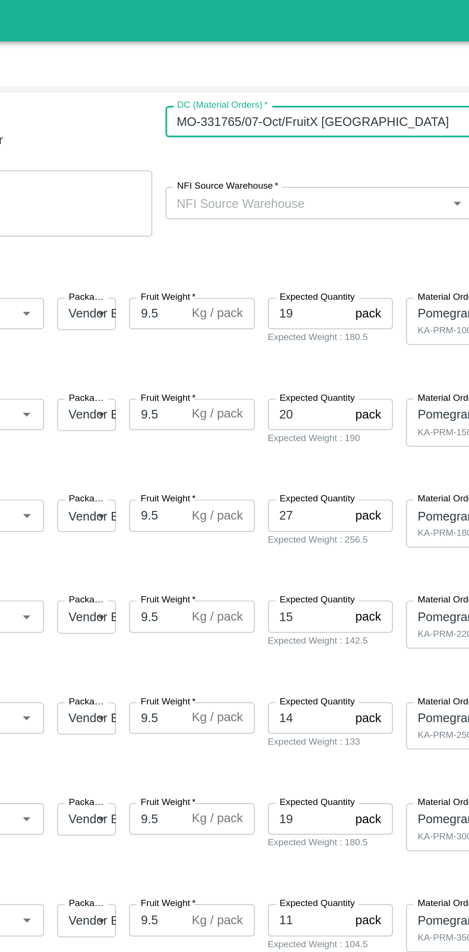
click at [326, 114] on input "NFI Source Warehouse   *" at bounding box center [315, 117] width 158 height 12
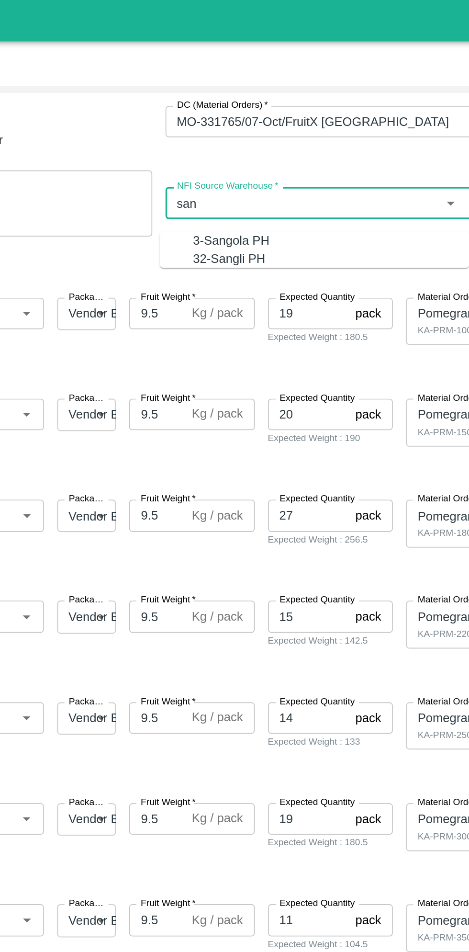
click at [268, 142] on div "3-Sangola PH" at bounding box center [271, 139] width 44 height 11
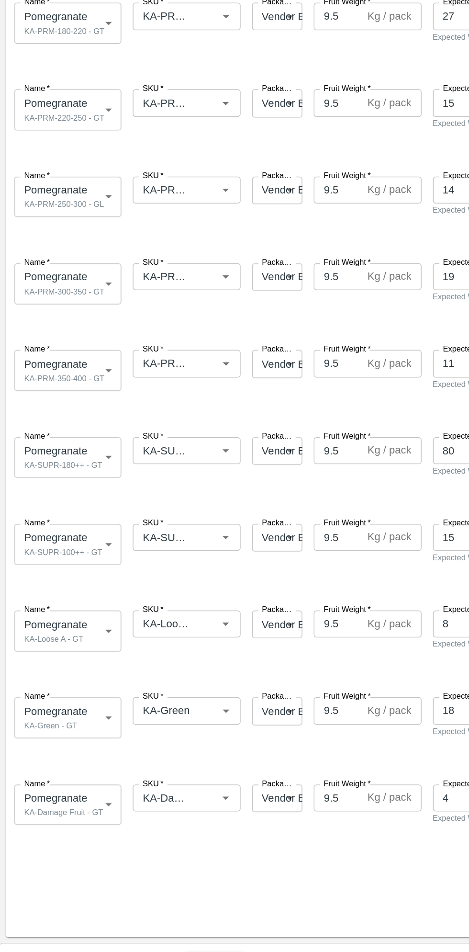
type input "3-Sangola PH"
click at [63, 768] on body "Supply Chain Add Shipment for PO-179655 Type DC DC MO's Customer DC (Material O…" at bounding box center [234, 476] width 469 height 952
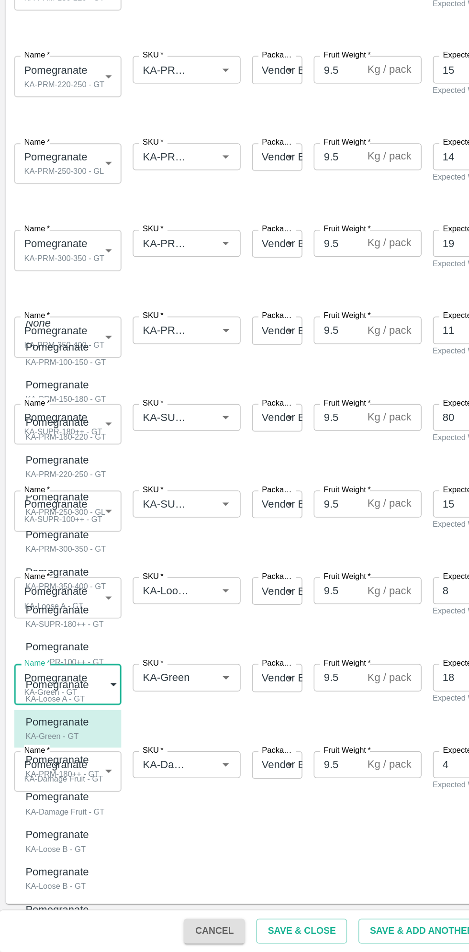
click at [55, 828] on div "KA-PRM-180++ - GT" at bounding box center [42, 832] width 50 height 9
type input "2099093"
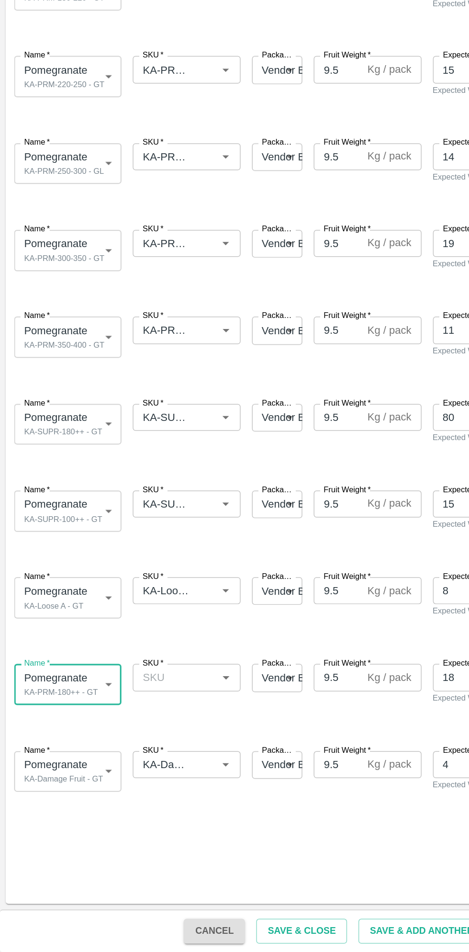
click at [121, 767] on input "SKU   *" at bounding box center [117, 767] width 51 height 12
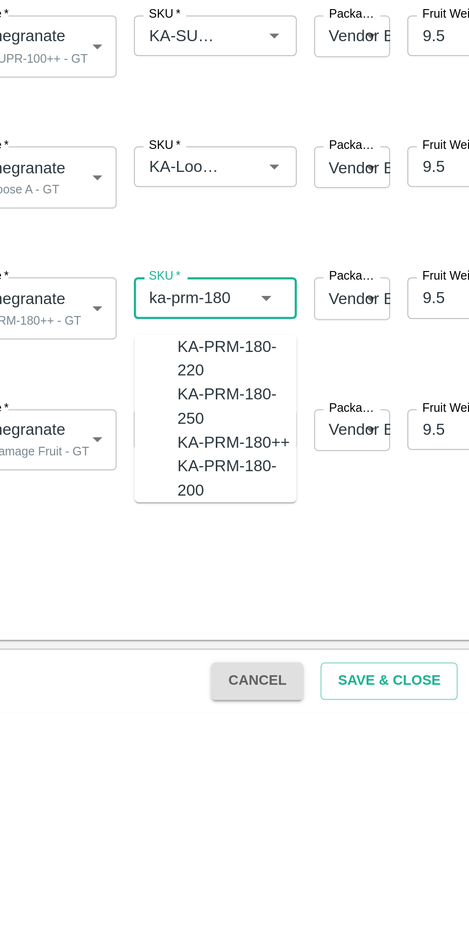
click at [135, 826] on div "KA-PRM-180++" at bounding box center [134, 831] width 50 height 11
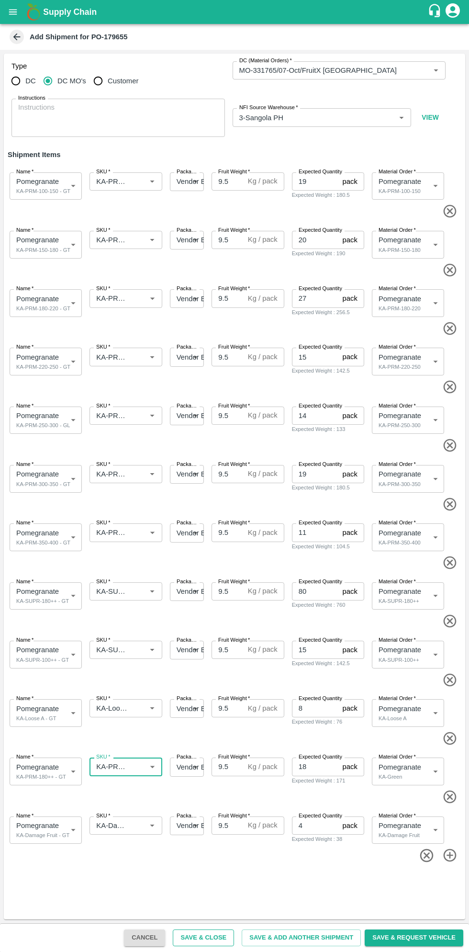
type input "KA-PRM-180++"
click at [231, 934] on button "Save & Close" at bounding box center [203, 938] width 61 height 17
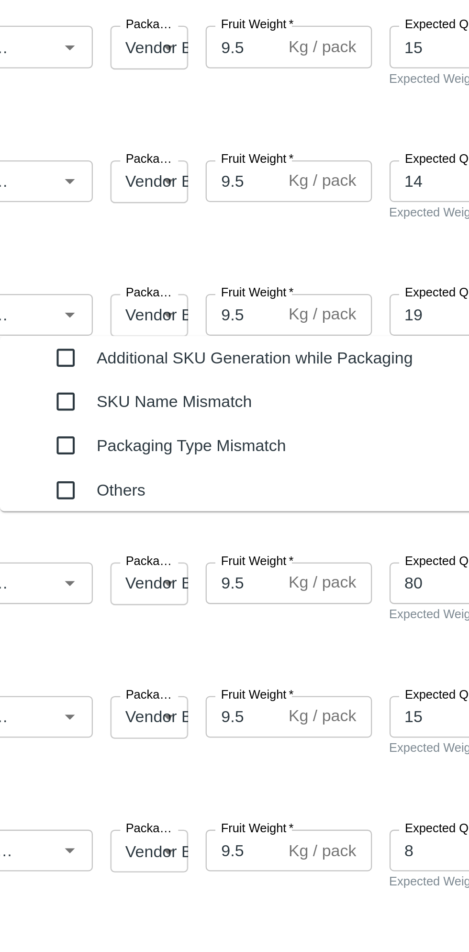
click at [141, 488] on input "checkbox" at bounding box center [150, 492] width 19 height 19
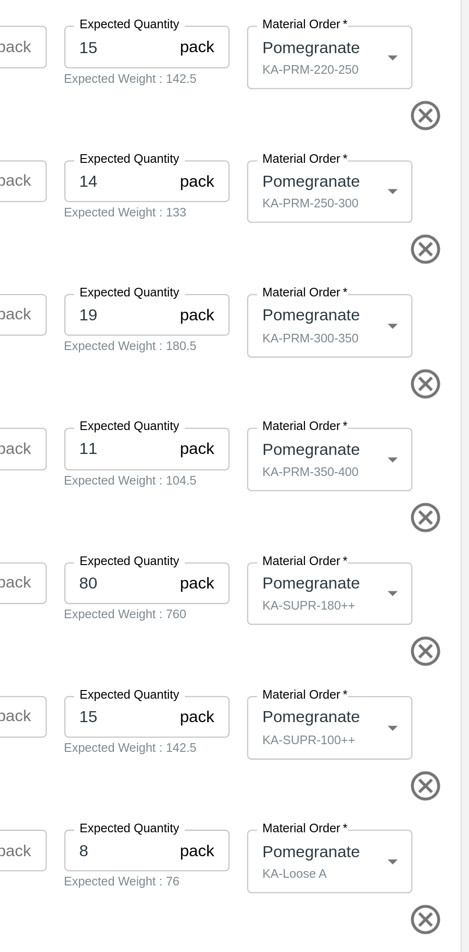
type textarea "Additional sku generated while packing"
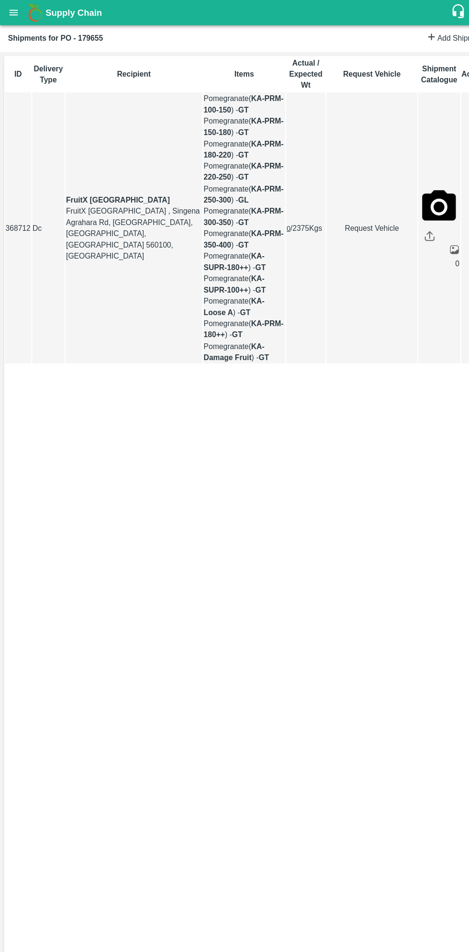
click at [19, 12] on button "open drawer" at bounding box center [13, 12] width 22 height 22
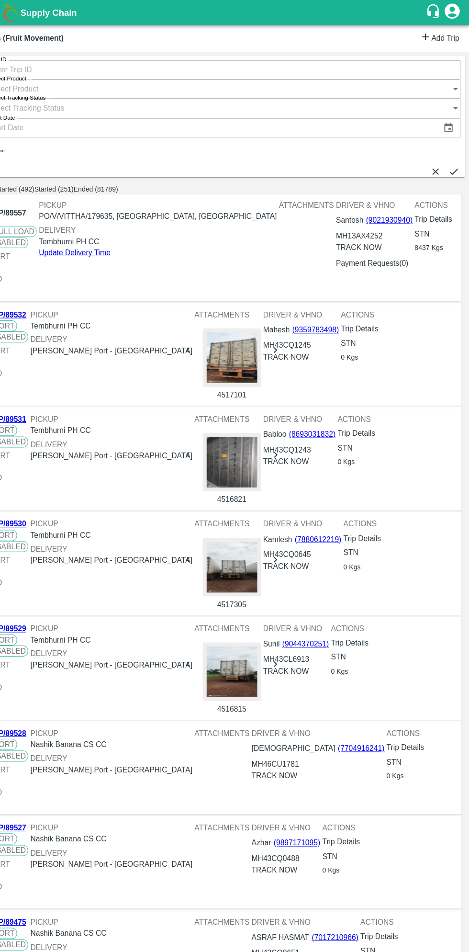
click at [429, 42] on link "Add Trip" at bounding box center [440, 37] width 37 height 14
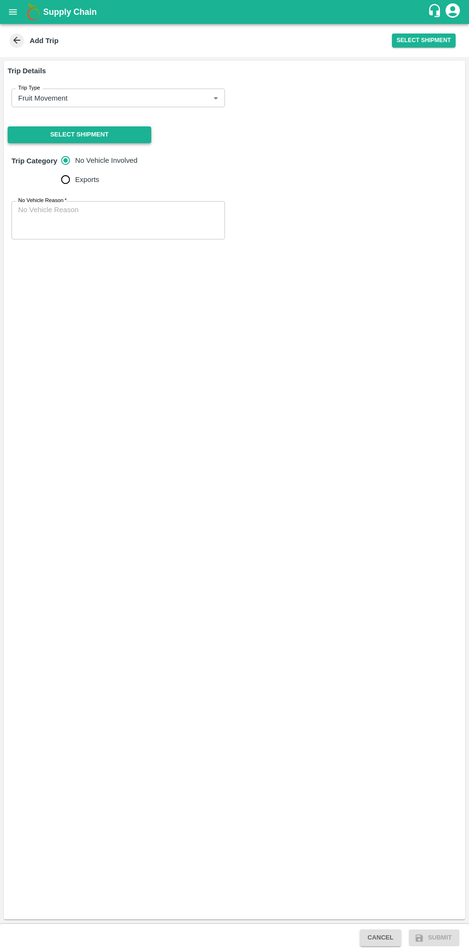
click at [93, 132] on button "Select Shipment" at bounding box center [80, 134] width 144 height 17
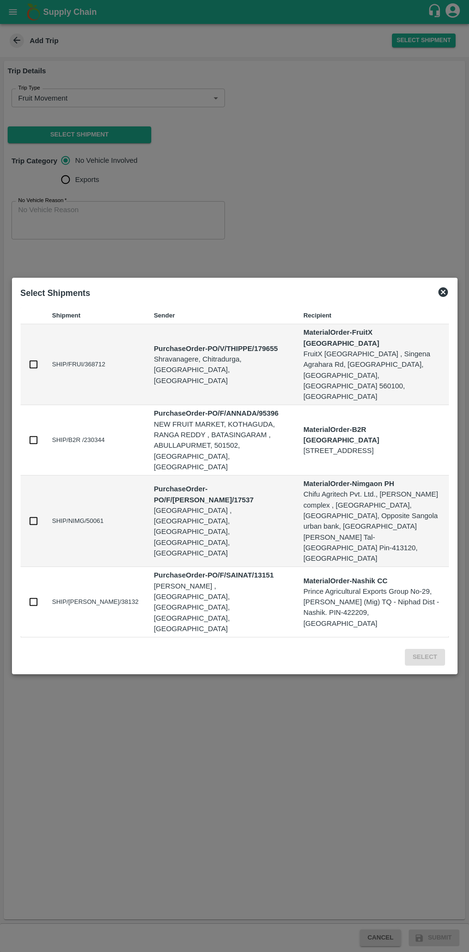
click at [34, 370] on input "checkbox" at bounding box center [33, 364] width 11 height 11
checkbox input "true"
click at [424, 649] on button "Select" at bounding box center [425, 657] width 40 height 17
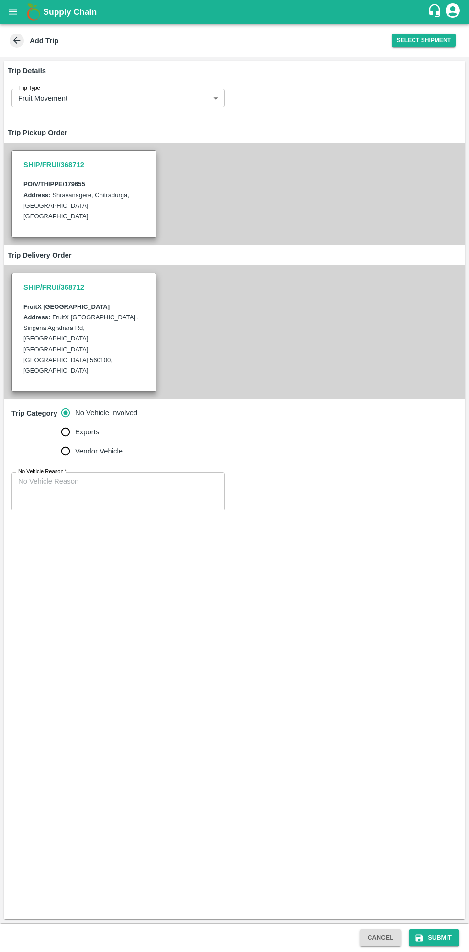
click at [60, 442] on input "Vendor Vehicle" at bounding box center [65, 451] width 19 height 19
radio input "true"
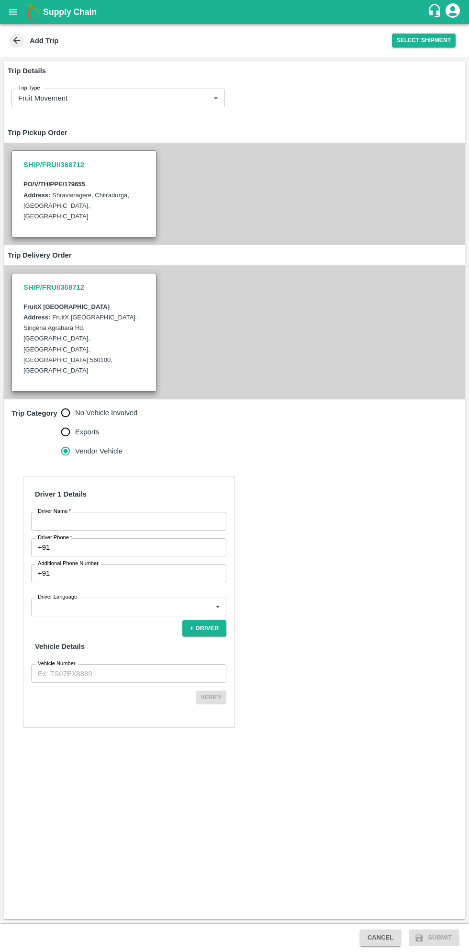
click at [125, 512] on input "Driver Name   *" at bounding box center [128, 521] width 195 height 18
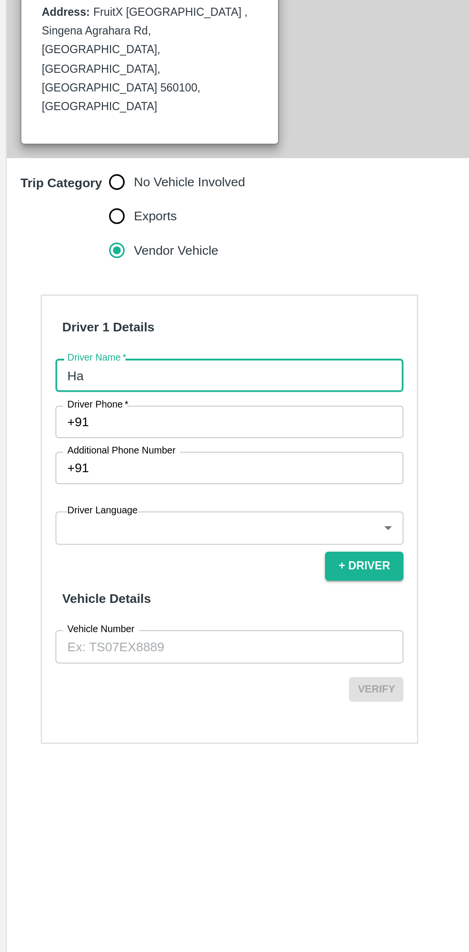
type input "Hanmesh"
click at [117, 538] on input "Driver Phone   *" at bounding box center [140, 547] width 173 height 18
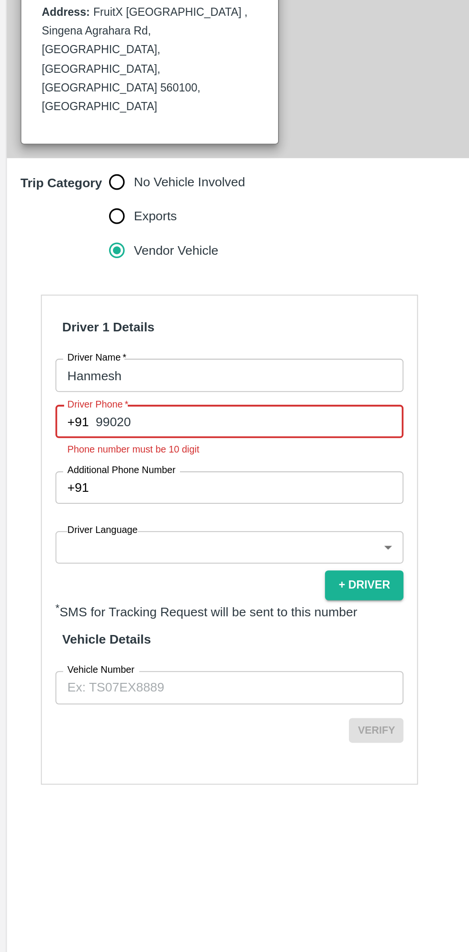
type input "9902068713"
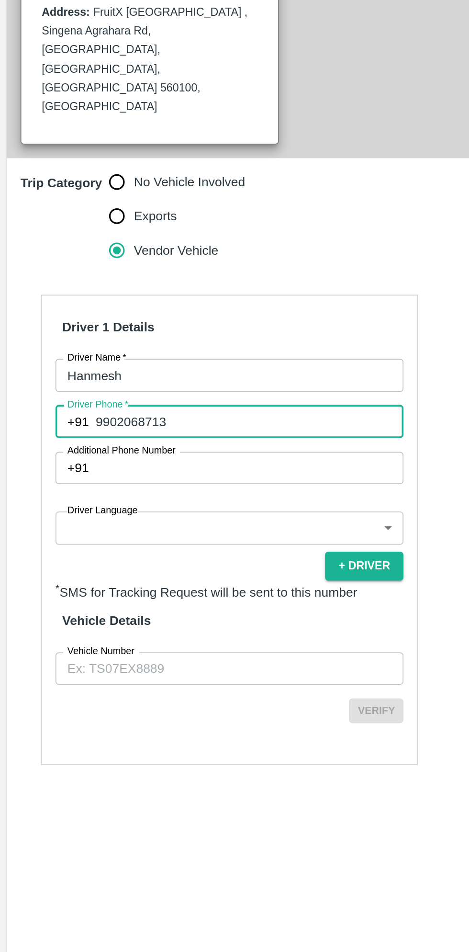
click at [114, 568] on body "Supply Chain Add Trip Select Shipment Trip Details Trip Type Fruit Movement 1 T…" at bounding box center [234, 476] width 469 height 952
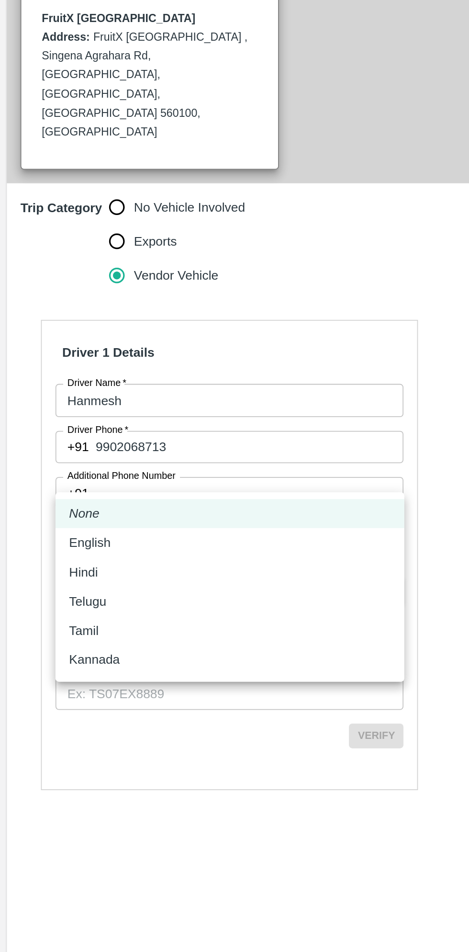
click at [59, 670] on p "Kannada" at bounding box center [53, 666] width 28 height 11
type input "ka"
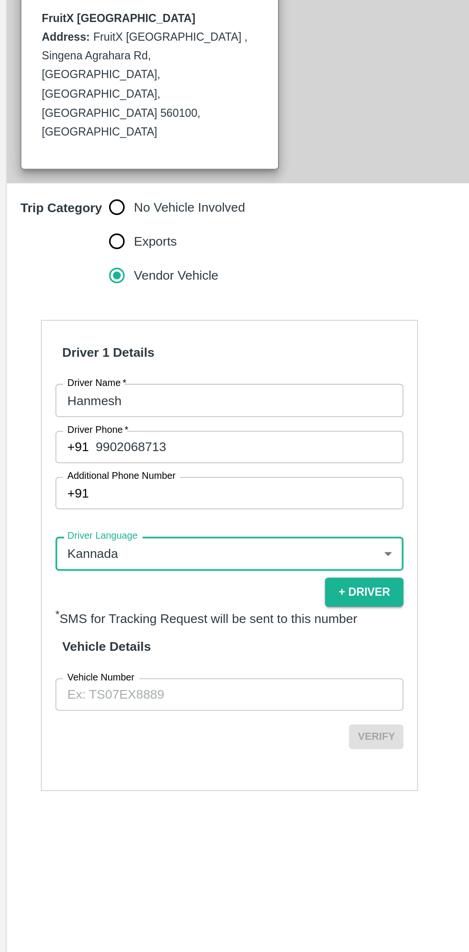
click at [131, 677] on input "Vehicle Number" at bounding box center [128, 686] width 195 height 18
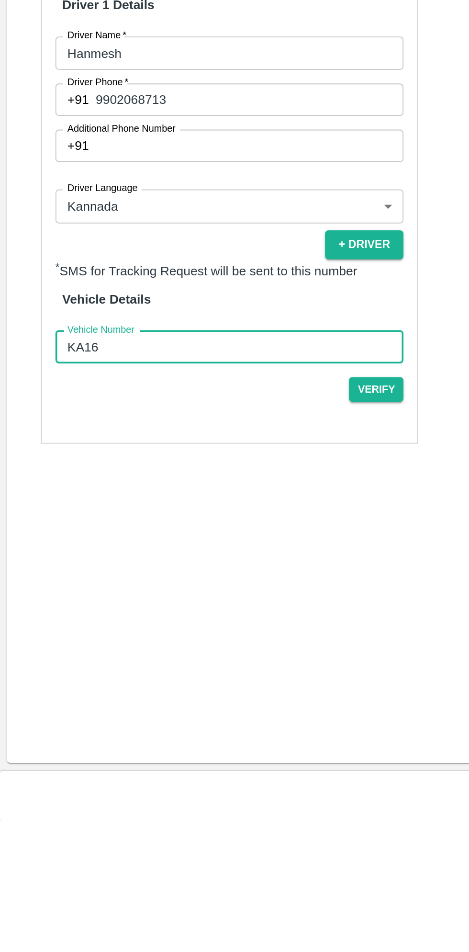
type input "KA16AA2354"
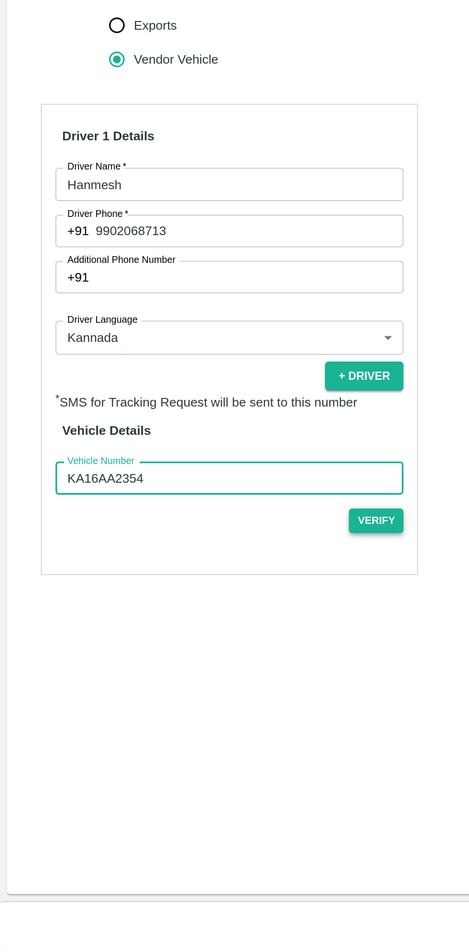
click at [214, 703] on button "Verify" at bounding box center [211, 710] width 31 height 14
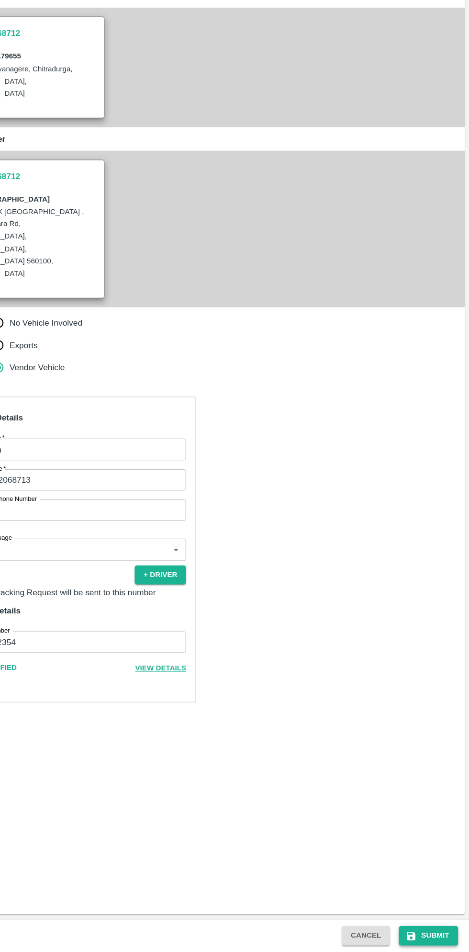
click at [440, 935] on button "Submit" at bounding box center [434, 938] width 51 height 17
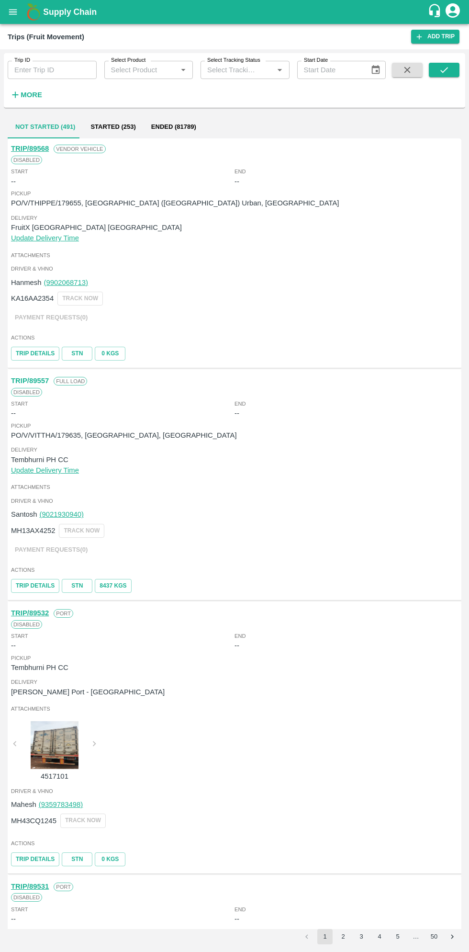
click at [23, 11] on button "open drawer" at bounding box center [13, 12] width 22 height 22
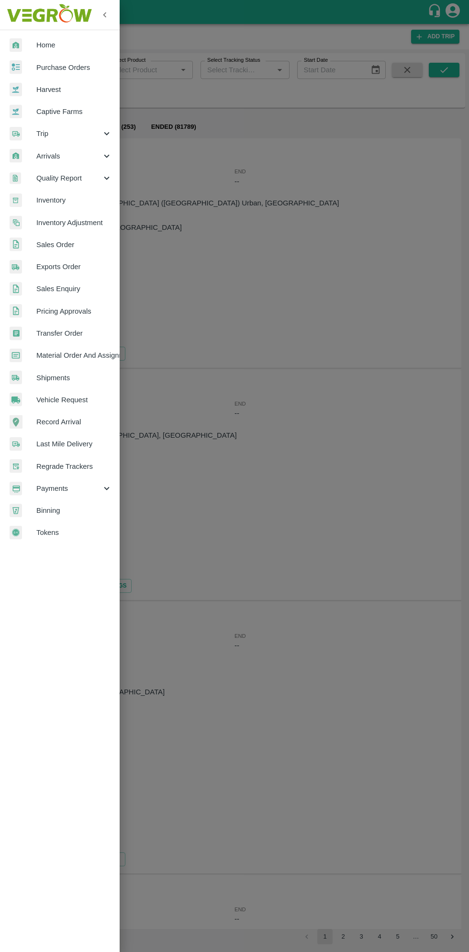
click at [63, 68] on span "Purchase Orders" at bounding box center [74, 67] width 76 height 11
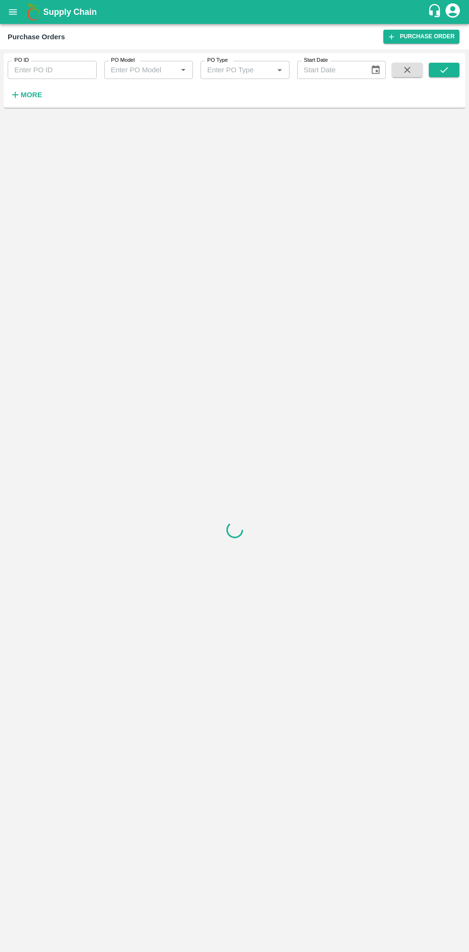
click at [34, 95] on strong "More" at bounding box center [32, 95] width 22 height 8
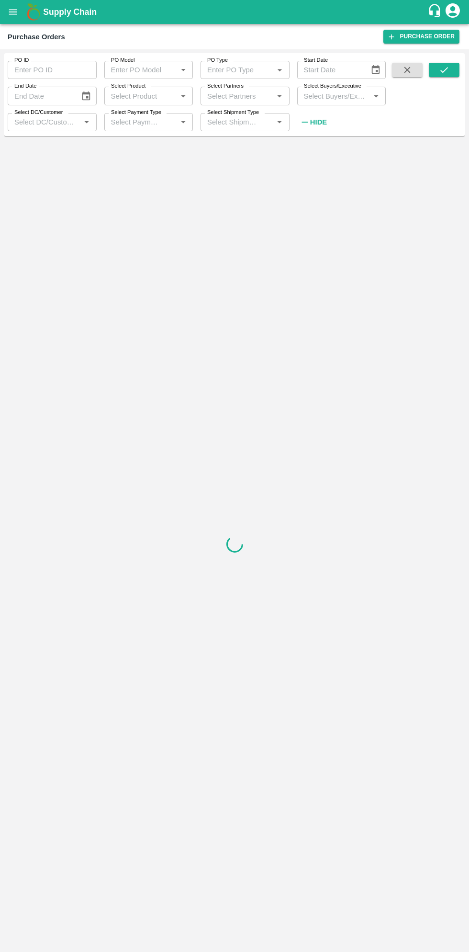
click at [327, 96] on input "Select Buyers/Executive" at bounding box center [334, 96] width 68 height 12
type input "saga"
click at [319, 148] on input "checkbox" at bounding box center [317, 144] width 19 height 19
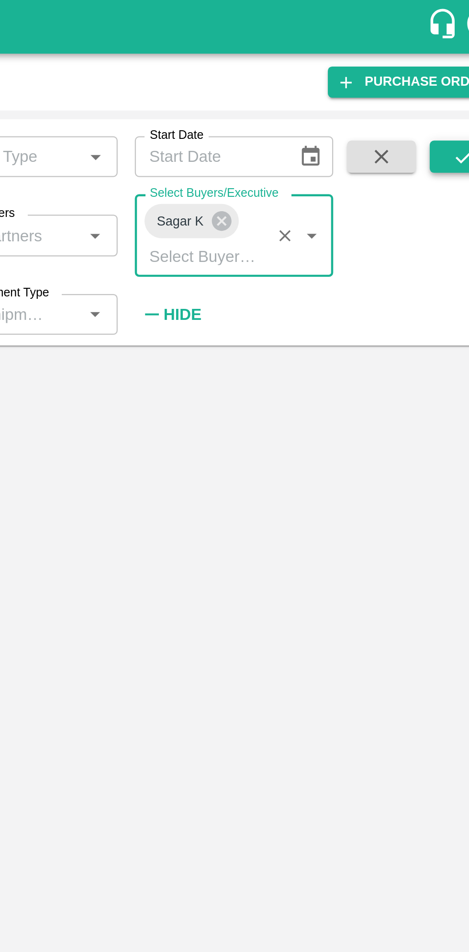
click at [453, 70] on button "submit" at bounding box center [444, 70] width 31 height 14
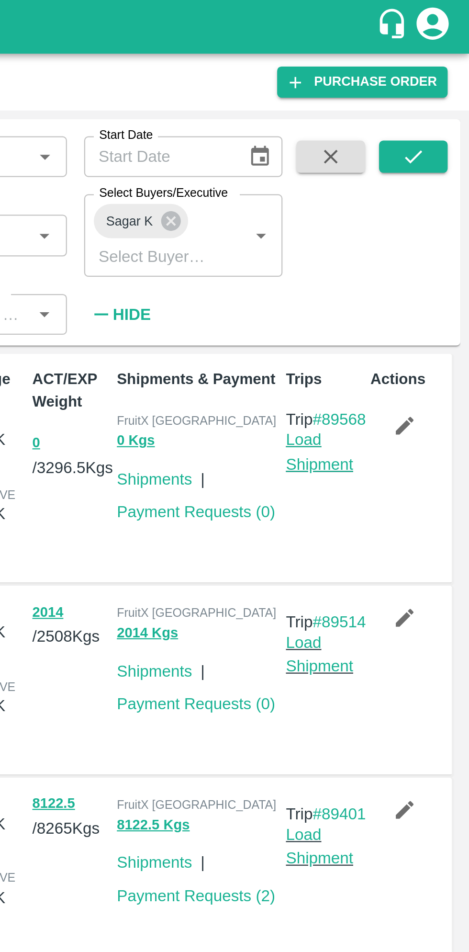
click at [401, 211] on link "Load Shipment" at bounding box center [402, 202] width 30 height 18
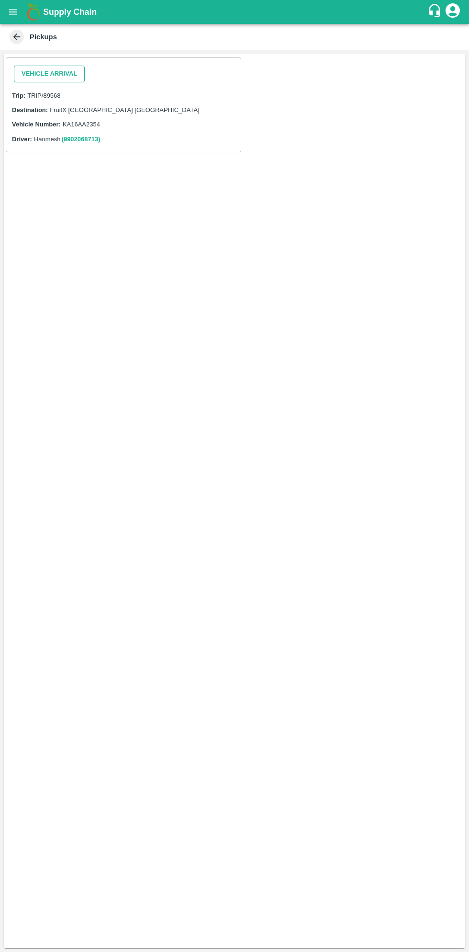
click at [73, 79] on button "Vehicle Arrival" at bounding box center [49, 74] width 71 height 17
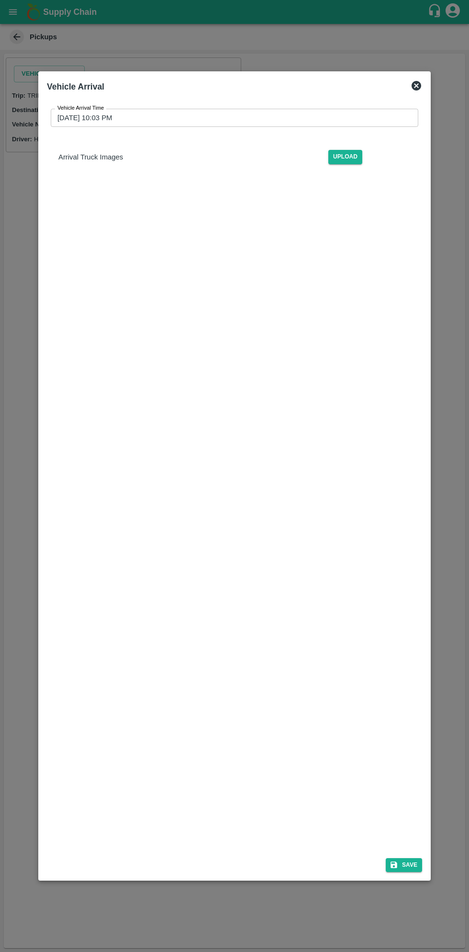
click at [330, 118] on input "[DATE] 10:03 PM" at bounding box center [231, 118] width 361 height 18
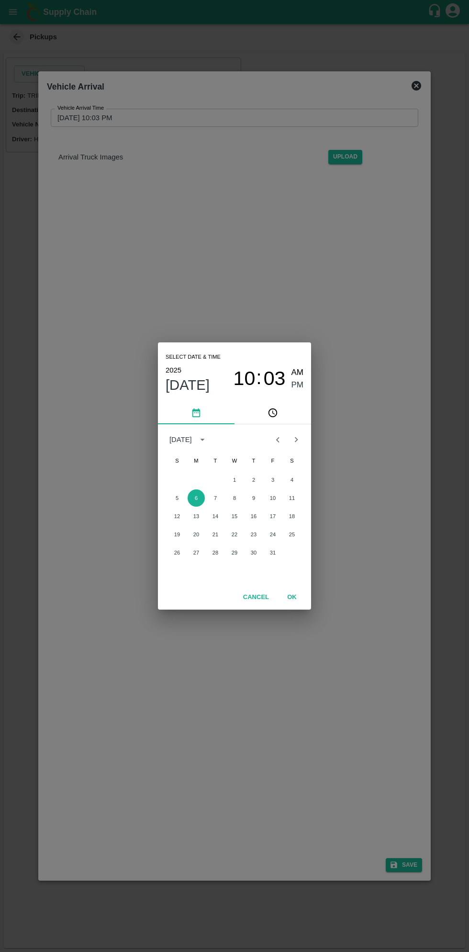
click at [297, 372] on span "AM" at bounding box center [298, 372] width 12 height 13
type input "[DATE] 10:03 AM"
click at [292, 597] on button "OK" at bounding box center [292, 597] width 31 height 17
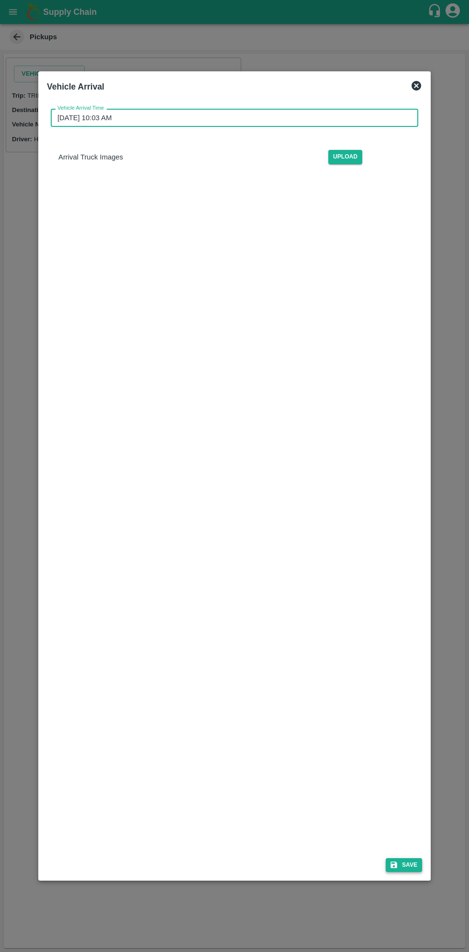
click at [411, 865] on button "Save" at bounding box center [404, 865] width 36 height 14
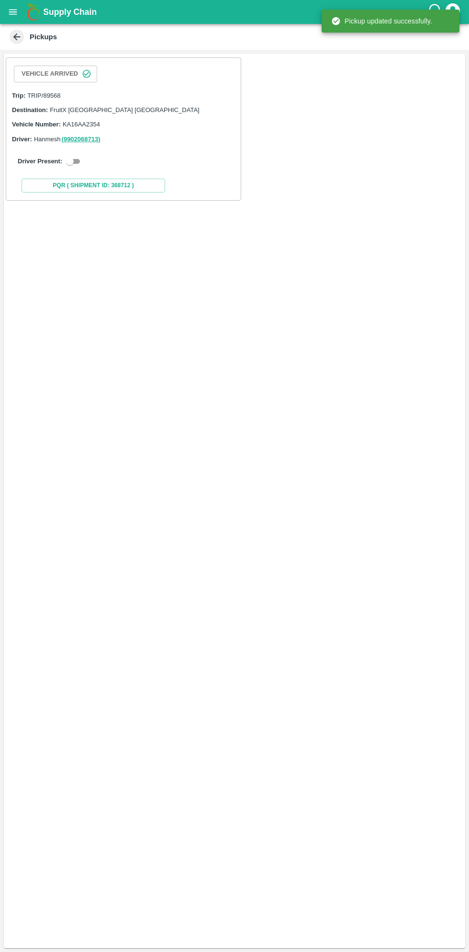
click at [72, 164] on input "checkbox" at bounding box center [70, 161] width 34 height 11
checkbox input "true"
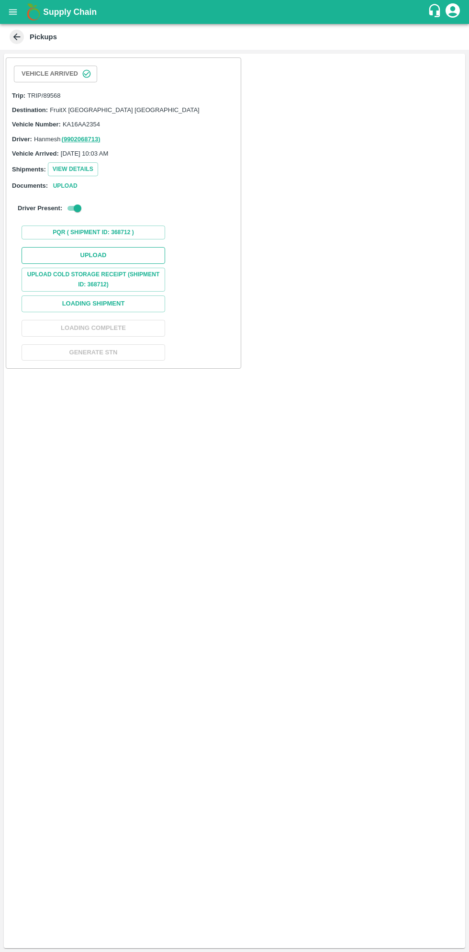
click at [123, 249] on button "Upload" at bounding box center [94, 255] width 144 height 17
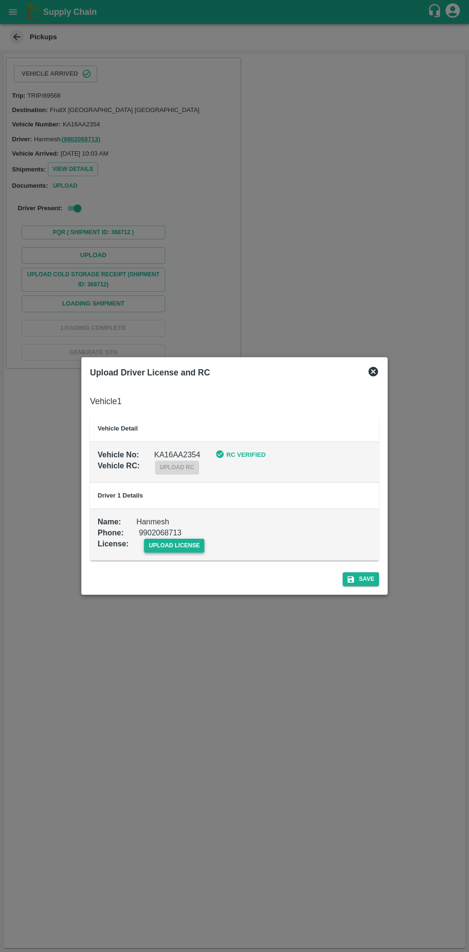
click at [173, 550] on span "upload license" at bounding box center [174, 546] width 61 height 14
click at [0, 0] on input "upload license" at bounding box center [0, 0] width 0 height 0
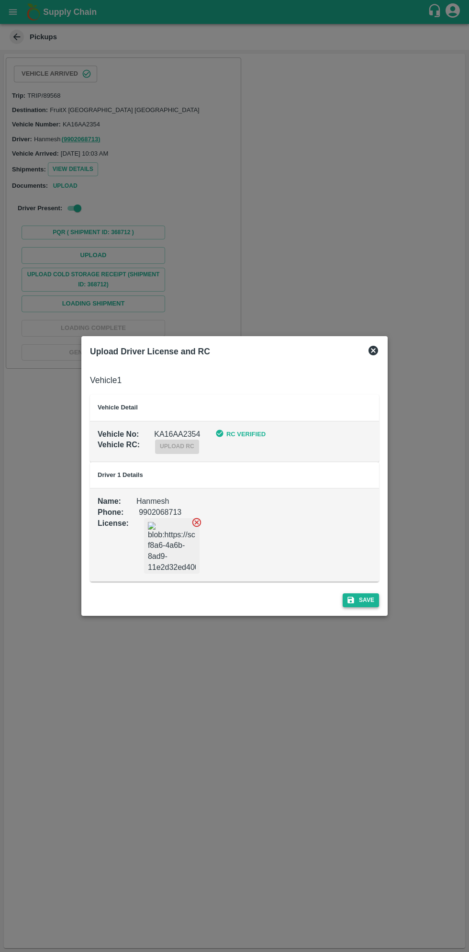
click at [369, 602] on button "Save" at bounding box center [361, 600] width 36 height 14
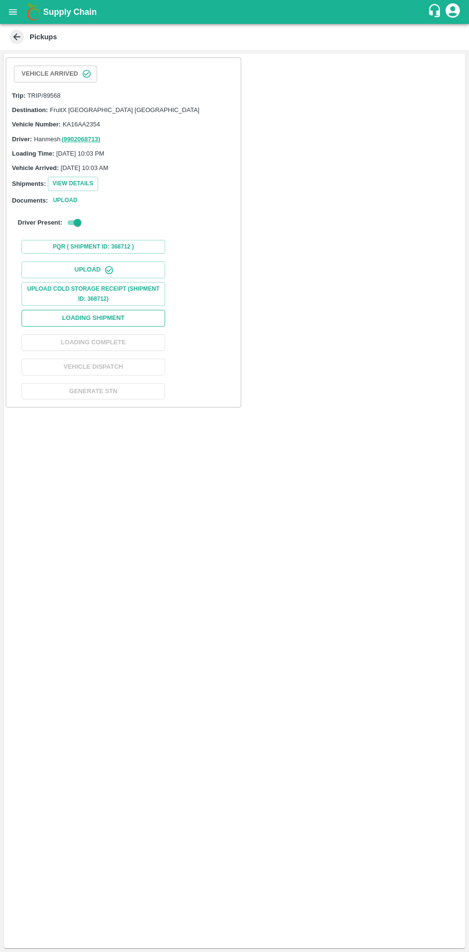
click at [129, 320] on button "Loading Shipment" at bounding box center [94, 318] width 144 height 17
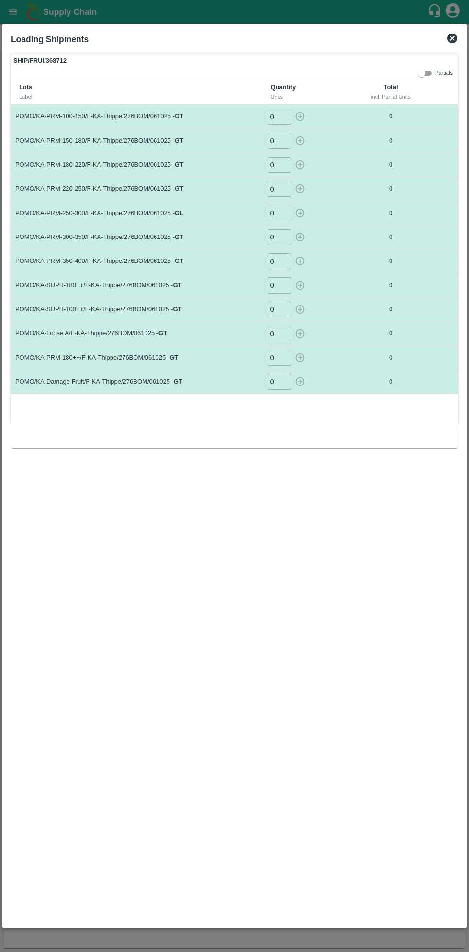
click at [277, 120] on input "0" at bounding box center [280, 117] width 24 height 16
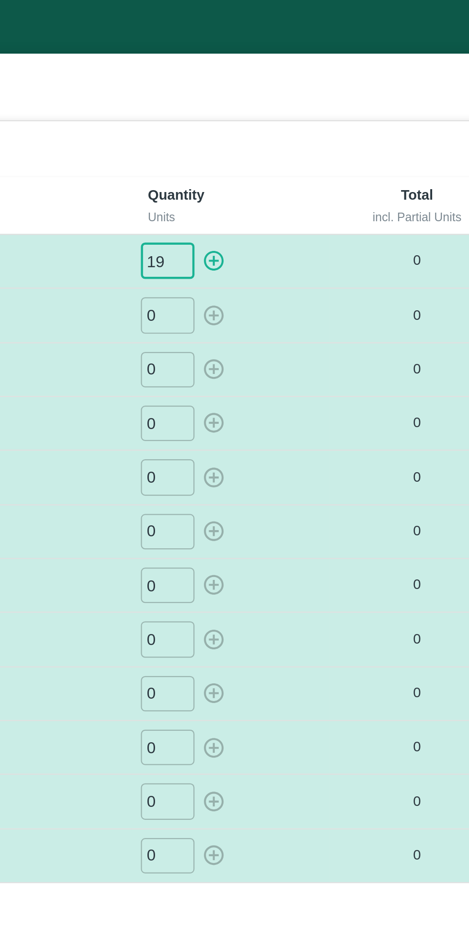
type input "19"
type input "020"
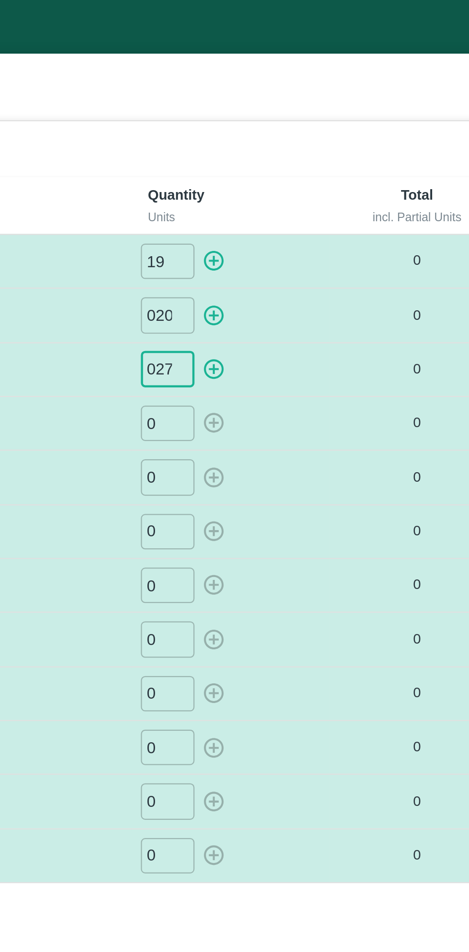
type input "027"
click at [298, 115] on icon "button" at bounding box center [300, 116] width 11 height 11
type input "0"
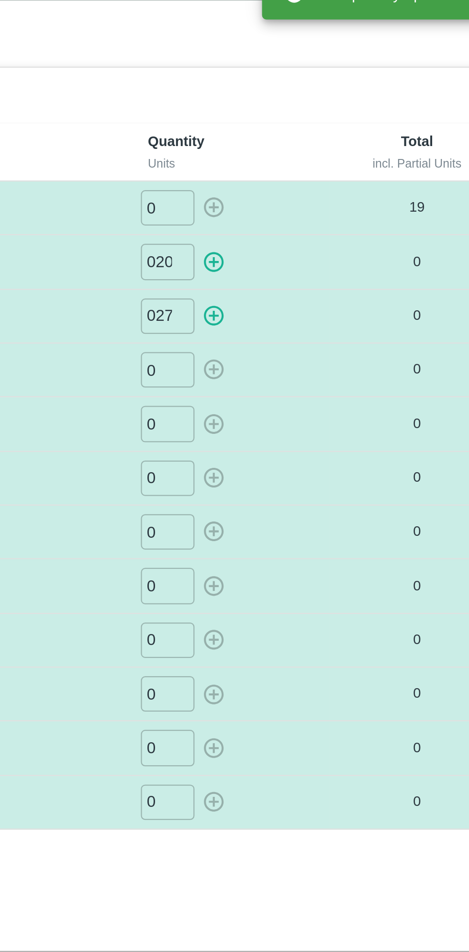
click at [300, 142] on icon "button" at bounding box center [300, 141] width 9 height 9
type input "0"
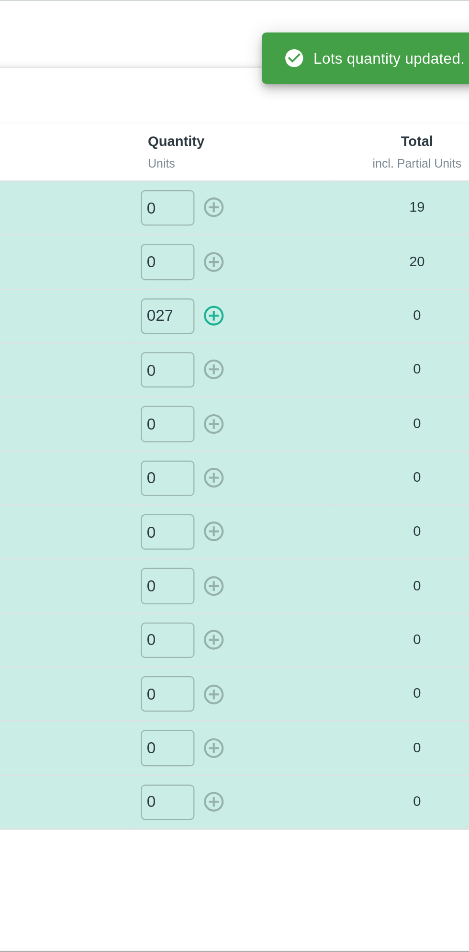
click at [303, 166] on icon "button" at bounding box center [300, 164] width 9 height 9
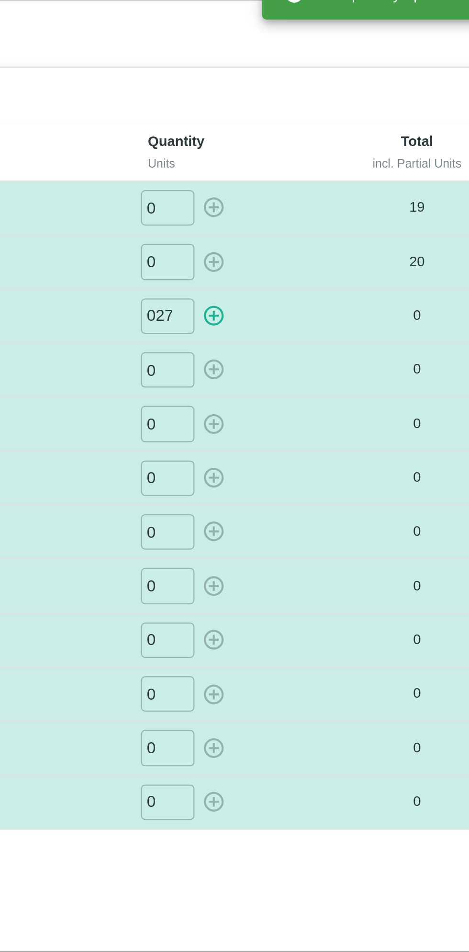
type input "0"
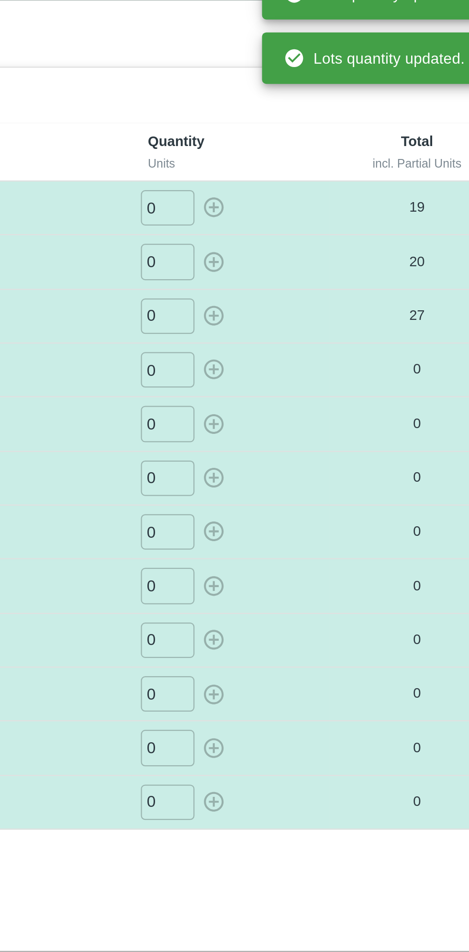
click at [284, 188] on input "0" at bounding box center [280, 189] width 24 height 16
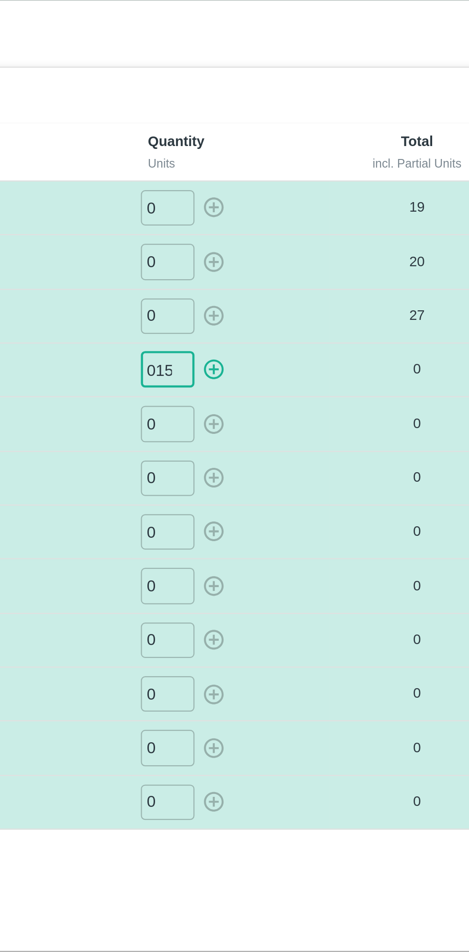
type input "015"
type input "014"
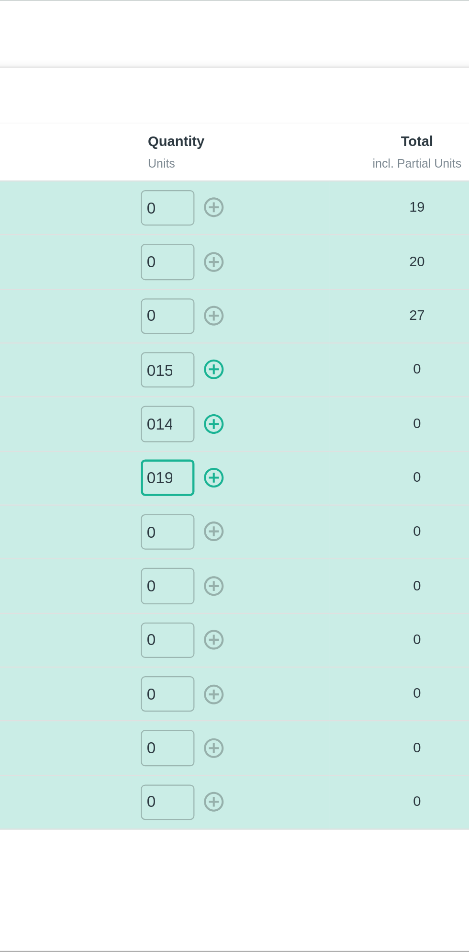
type input "019"
type input "011"
click at [301, 188] on icon "button" at bounding box center [300, 188] width 9 height 9
type input "0"
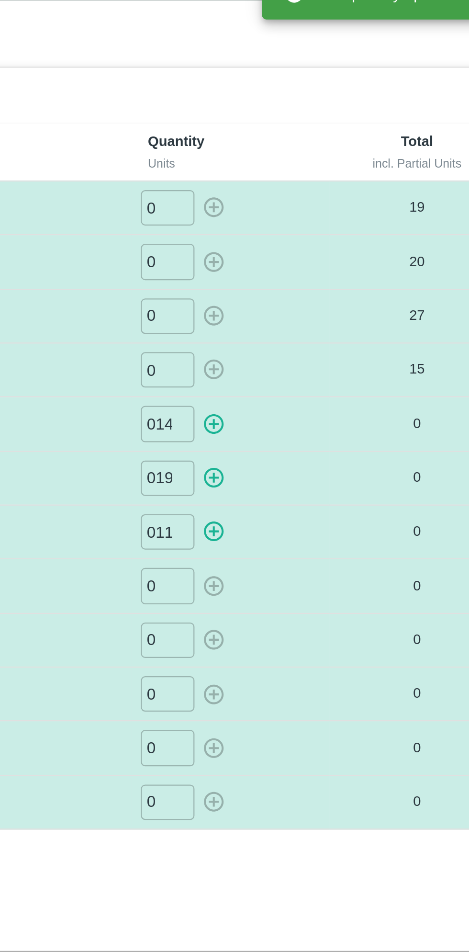
click at [299, 213] on icon "button" at bounding box center [300, 213] width 11 height 11
type input "0"
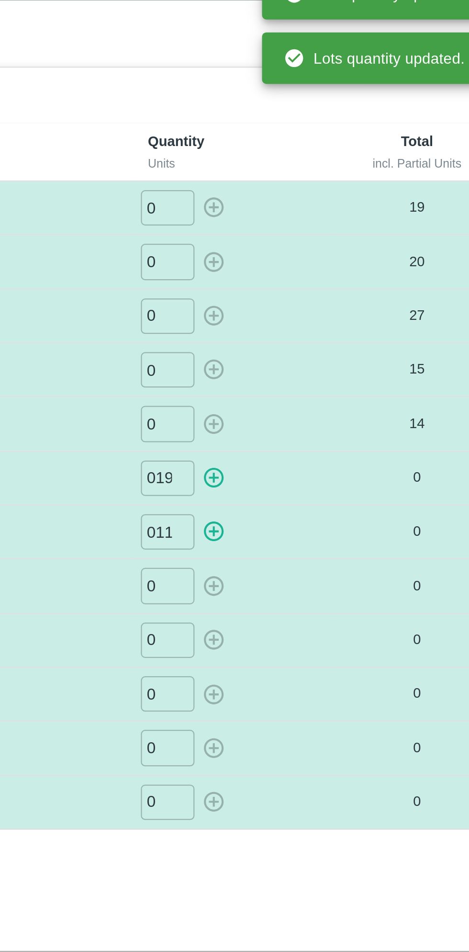
click at [300, 234] on icon "button" at bounding box center [300, 237] width 11 height 11
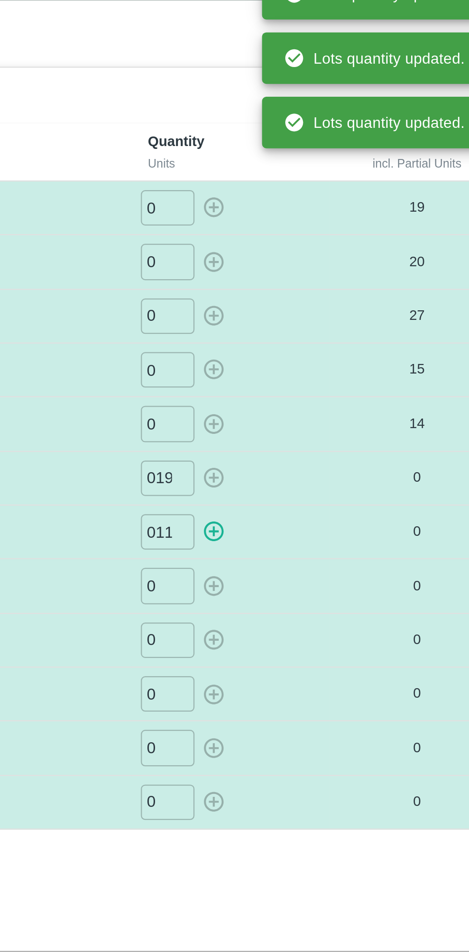
type input "0"
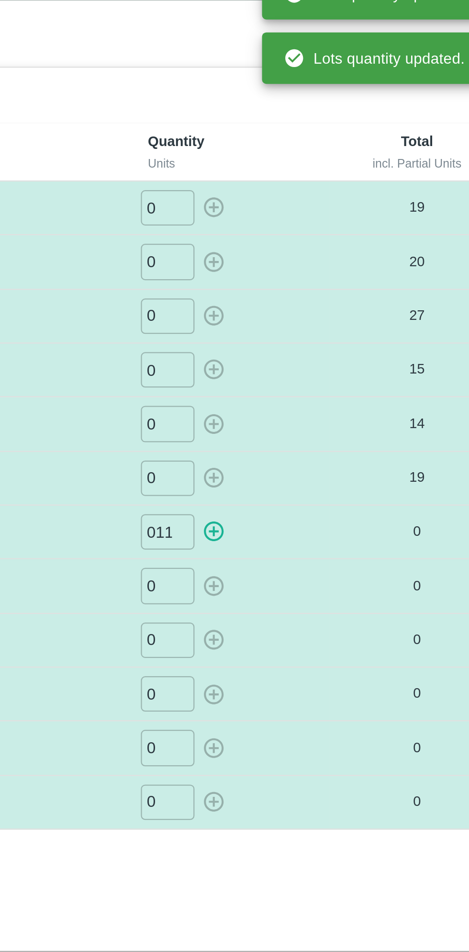
click at [304, 262] on icon "button" at bounding box center [300, 261] width 9 height 9
type input "0"
click at [282, 287] on input "0" at bounding box center [280, 285] width 24 height 16
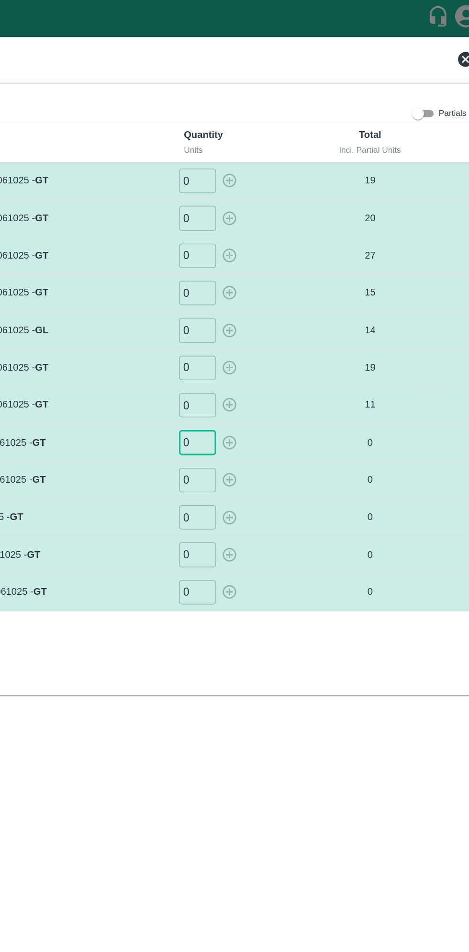
click at [337, 355] on div "0 ​" at bounding box center [307, 358] width 81 height 16
click at [281, 281] on input "0" at bounding box center [280, 285] width 24 height 16
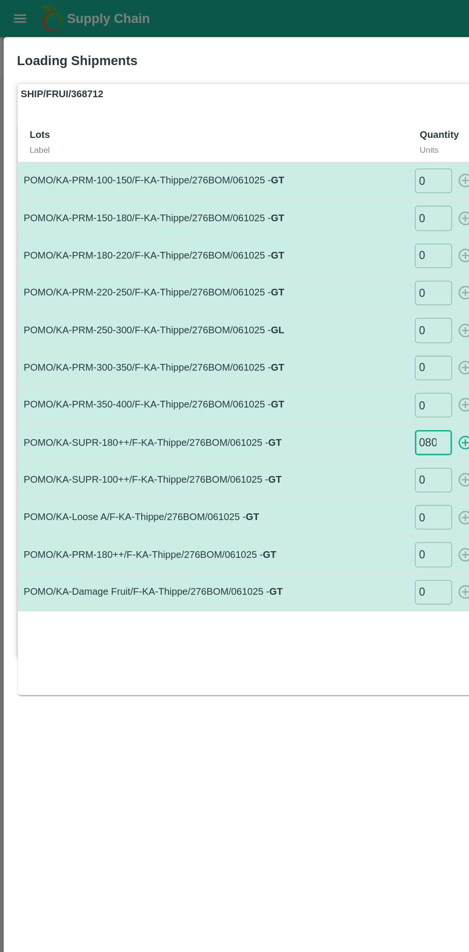
type input "080"
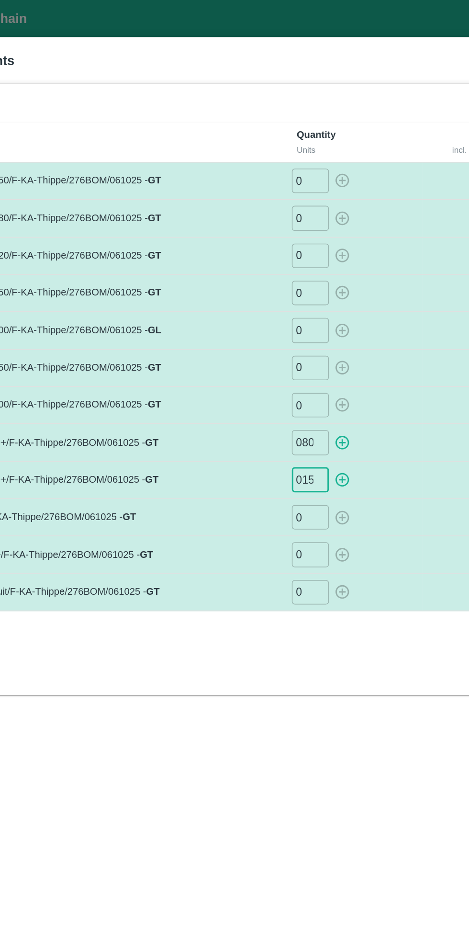
type input "015"
click at [301, 284] on icon "button" at bounding box center [300, 285] width 9 height 9
type input "0"
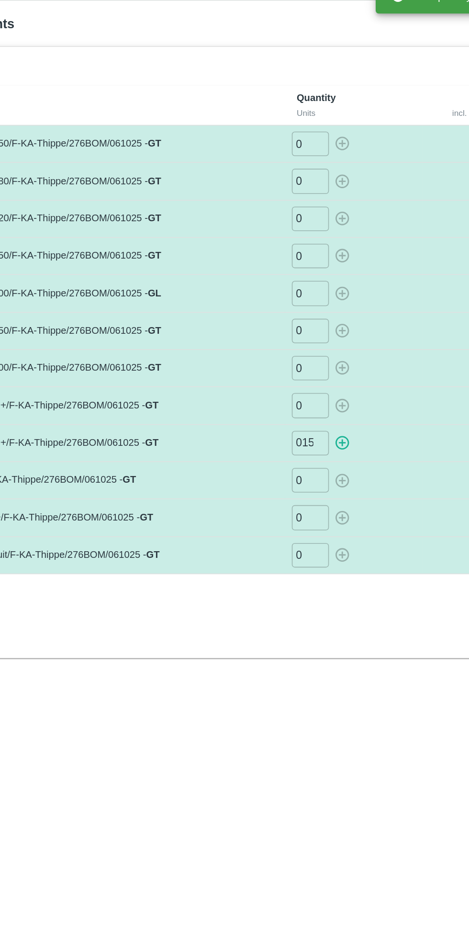
click at [301, 308] on icon "button" at bounding box center [300, 309] width 9 height 9
type input "0"
click at [282, 332] on input "0" at bounding box center [280, 334] width 24 height 16
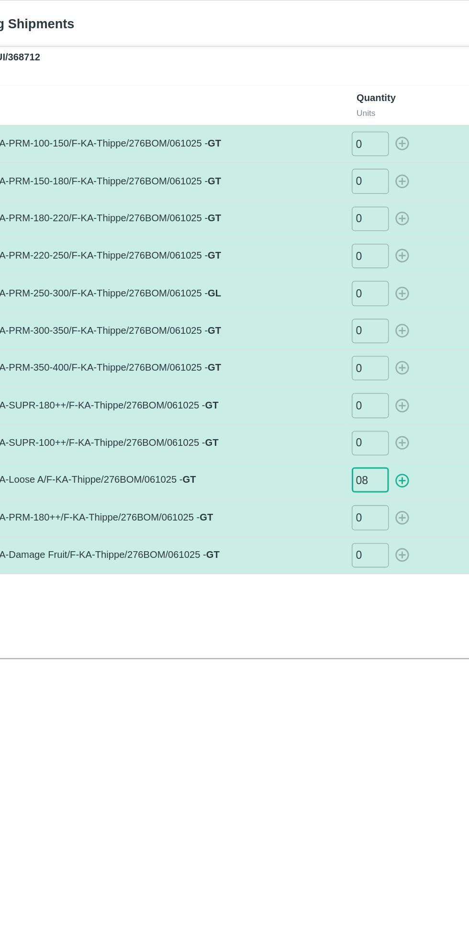
type input "08"
click at [280, 358] on input "0" at bounding box center [280, 358] width 24 height 16
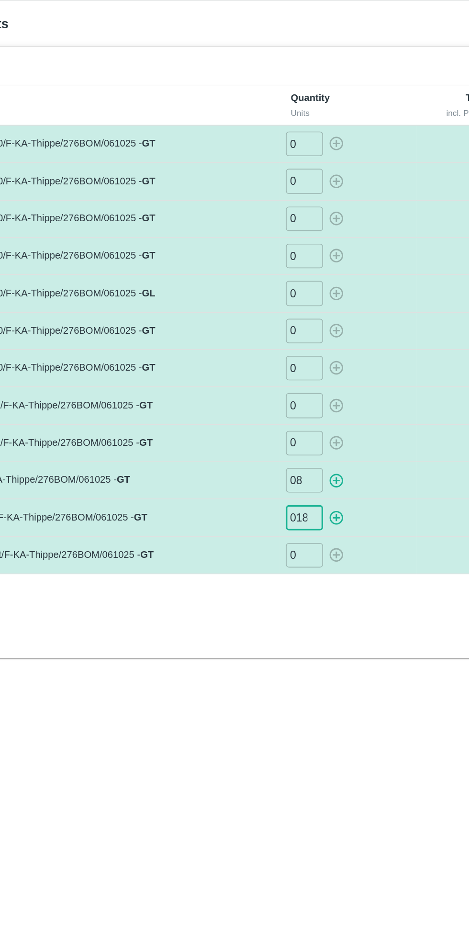
type input "018"
click at [287, 382] on input "0" at bounding box center [280, 382] width 24 height 16
type input "04"
click at [302, 331] on icon "button" at bounding box center [300, 334] width 11 height 11
type input "0"
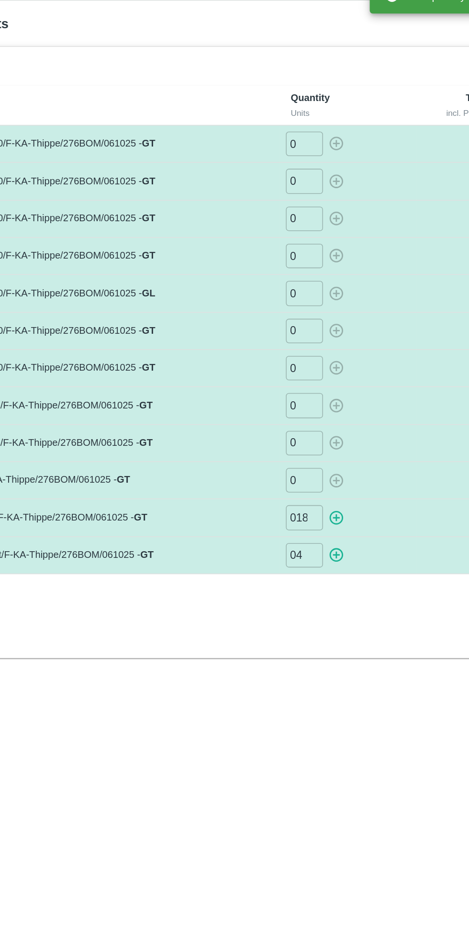
click at [302, 359] on icon "button" at bounding box center [300, 358] width 11 height 11
type input "0"
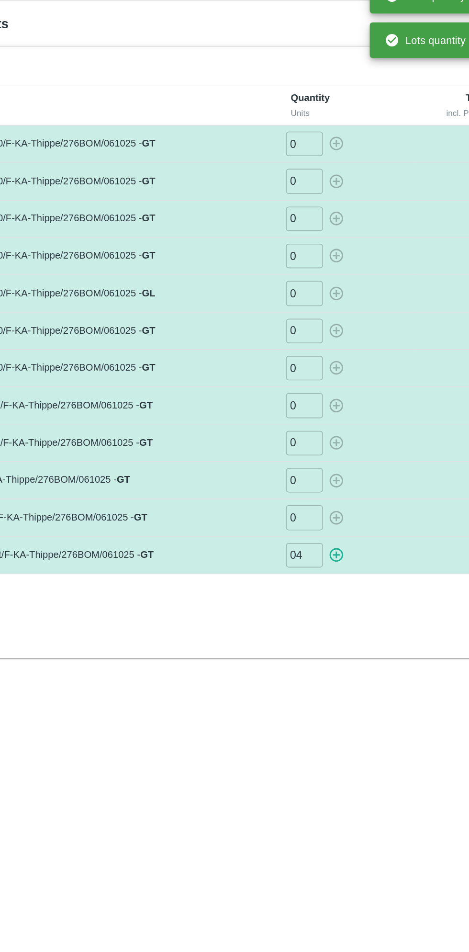
click at [301, 382] on icon "button" at bounding box center [300, 381] width 11 height 11
type input "0"
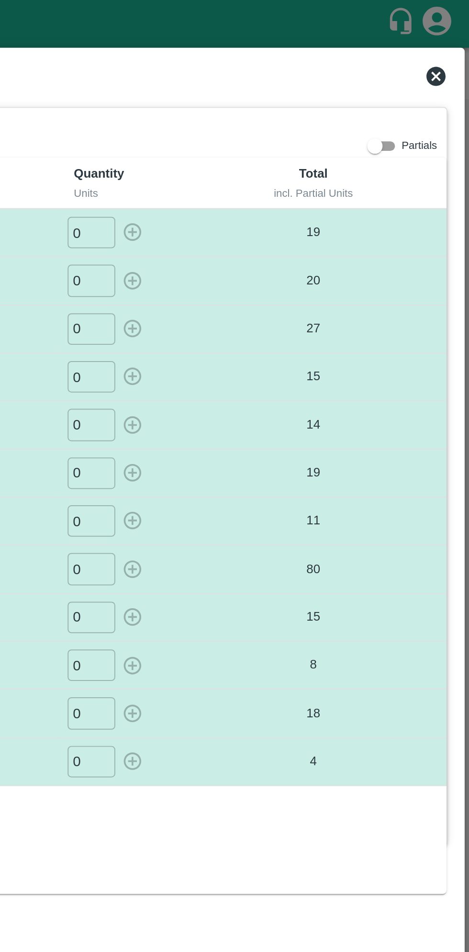
click at [450, 39] on icon at bounding box center [453, 39] width 10 height 10
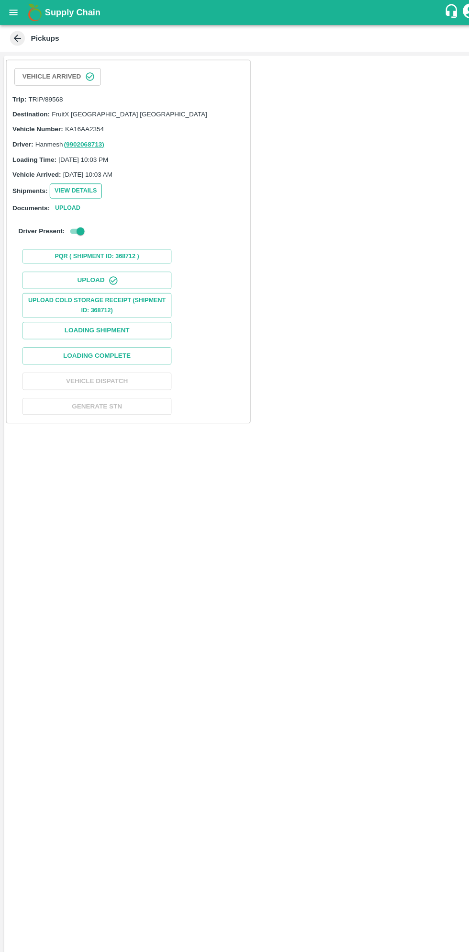
click at [69, 180] on button "View Details" at bounding box center [73, 184] width 50 height 14
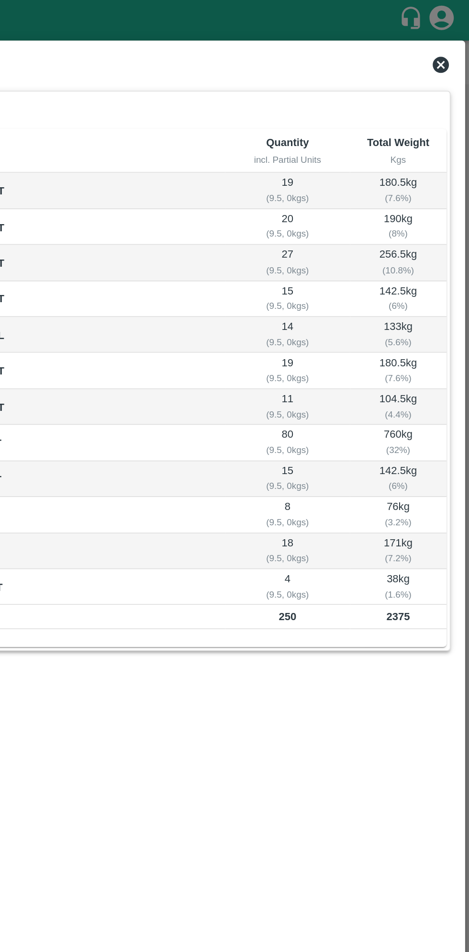
click at [449, 37] on icon at bounding box center [453, 39] width 10 height 10
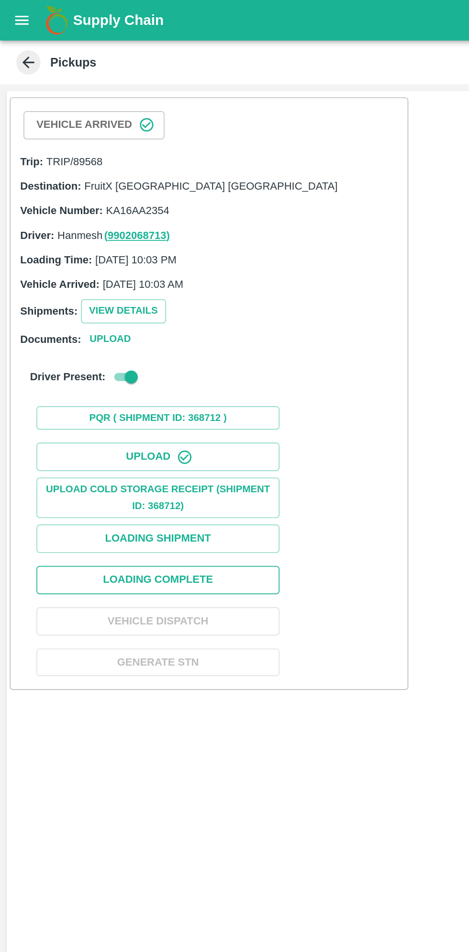
click at [132, 338] on button "Loading Complete" at bounding box center [94, 342] width 144 height 17
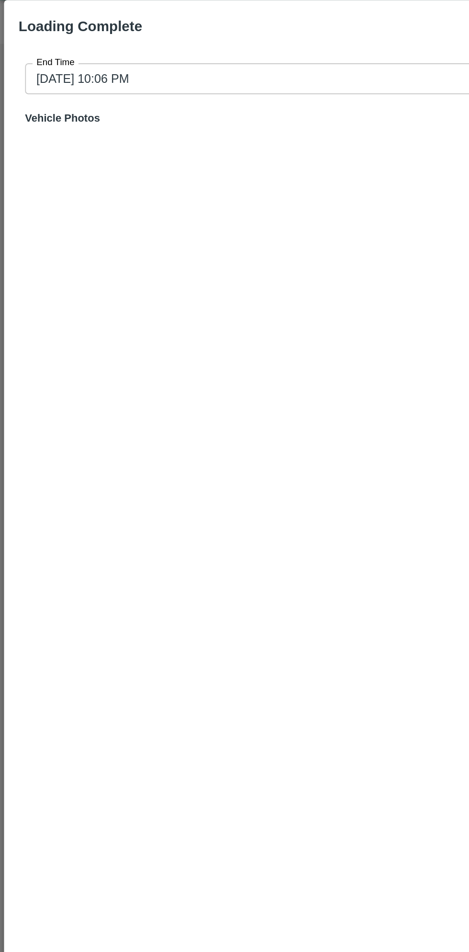
click at [158, 71] on input "[DATE] 10:06 PM" at bounding box center [231, 70] width 433 height 18
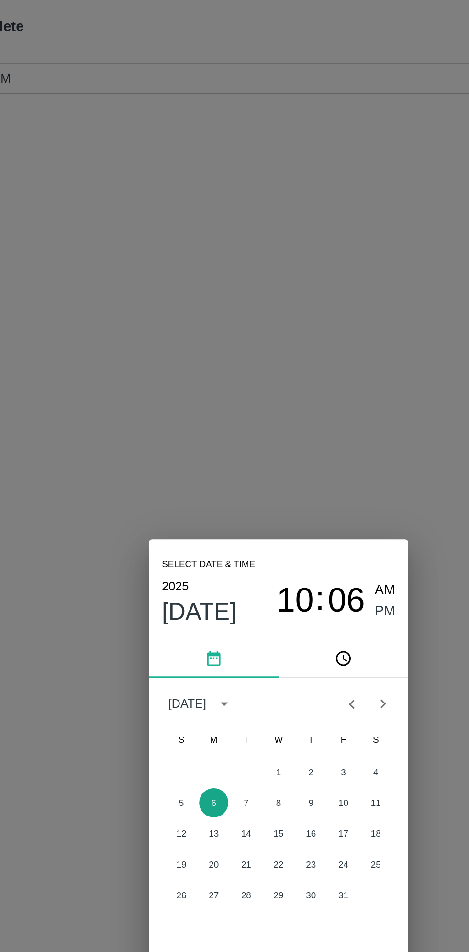
click at [196, 498] on button "6" at bounding box center [196, 498] width 17 height 17
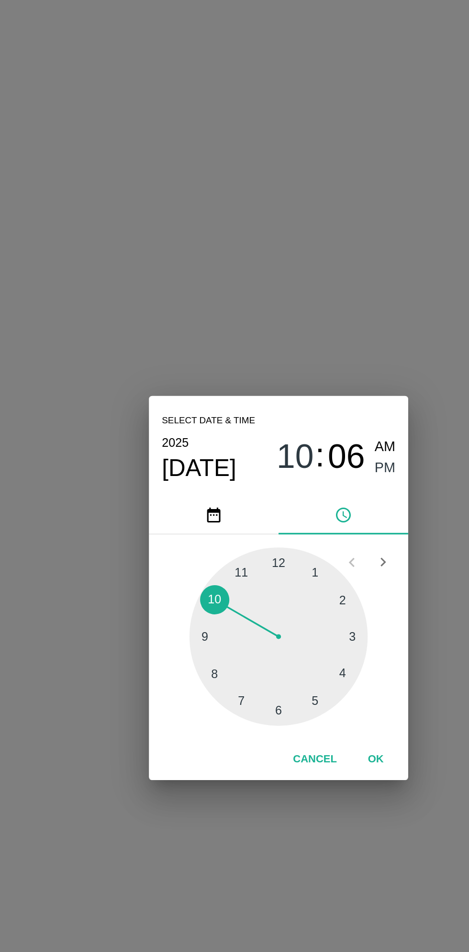
click at [282, 530] on div at bounding box center [234, 504] width 105 height 105
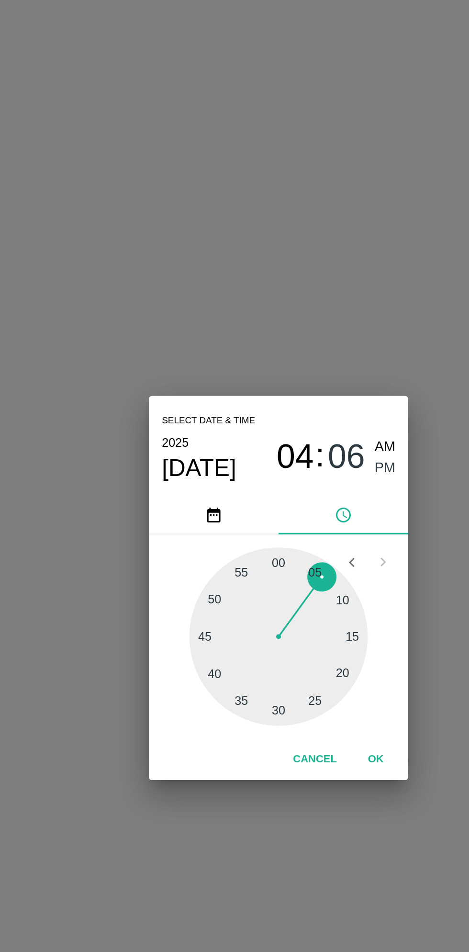
click at [296, 585] on button "OK" at bounding box center [292, 577] width 31 height 17
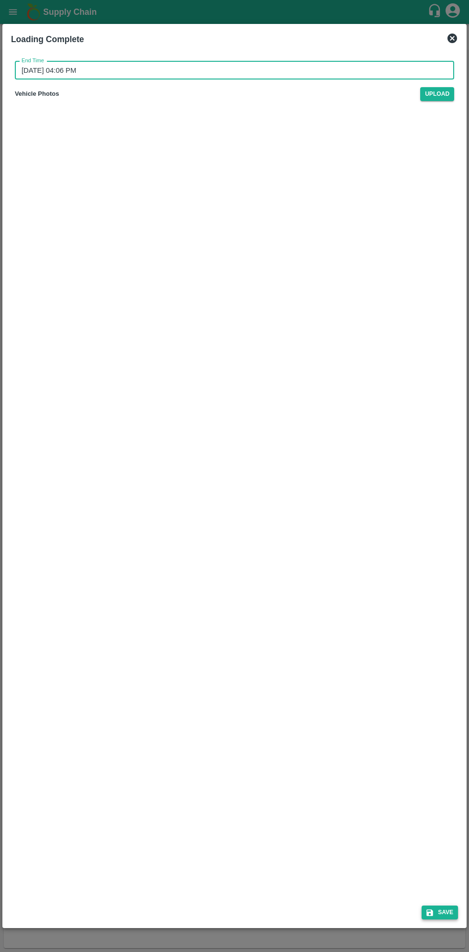
click at [443, 912] on button "Save" at bounding box center [440, 913] width 36 height 14
type input "[DATE] 10:06 PM"
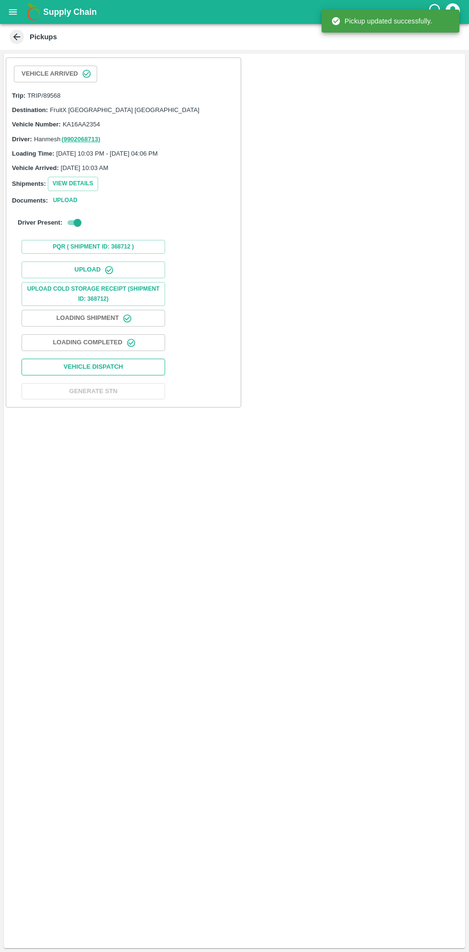
click at [121, 364] on button "Vehicle Dispatch" at bounding box center [94, 367] width 144 height 17
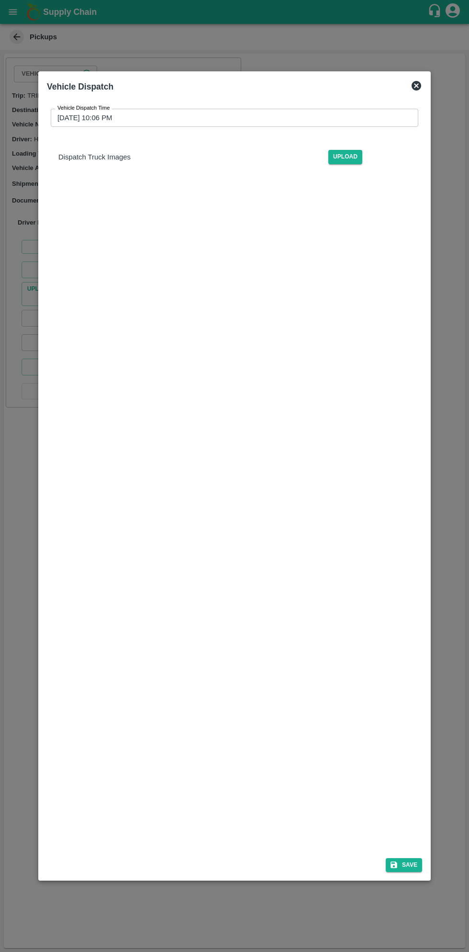
click at [317, 118] on input "[DATE] 10:06 PM" at bounding box center [231, 118] width 361 height 18
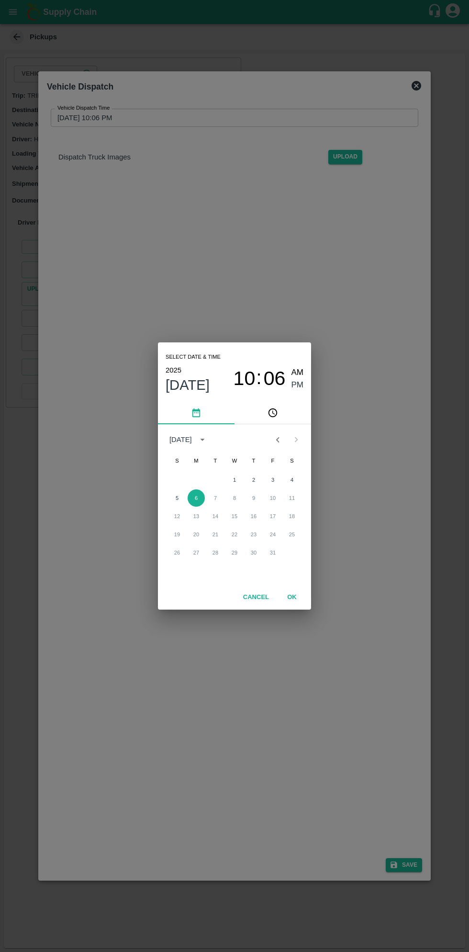
click at [297, 386] on span "PM" at bounding box center [298, 385] width 12 height 13
click at [300, 389] on span "PM" at bounding box center [298, 385] width 12 height 13
click at [195, 499] on button "6" at bounding box center [196, 498] width 17 height 17
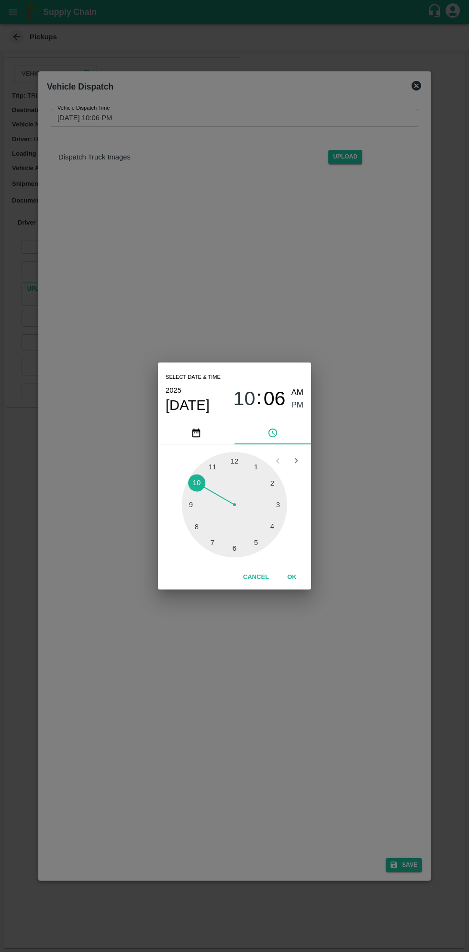
click at [253, 546] on div at bounding box center [234, 504] width 105 height 105
type input "[DATE] 05:06 PM"
click at [292, 577] on button "OK" at bounding box center [292, 577] width 31 height 17
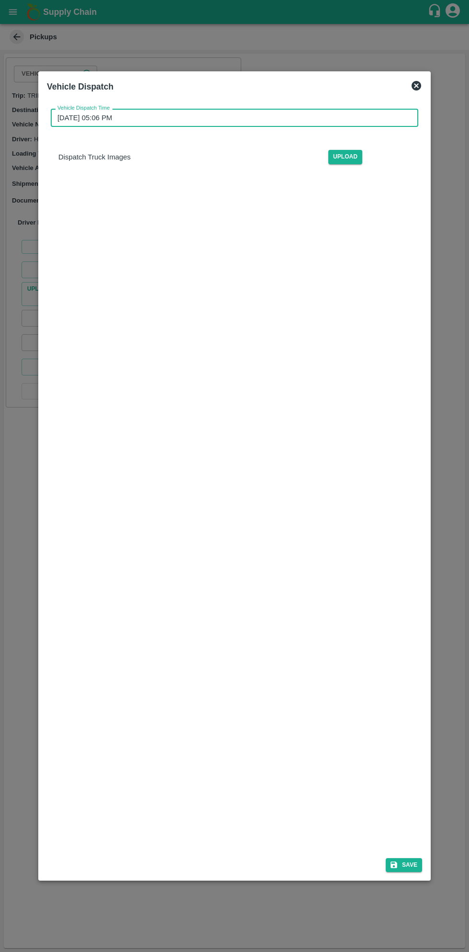
scroll to position [2, 0]
click at [411, 865] on button "Save" at bounding box center [404, 865] width 36 height 14
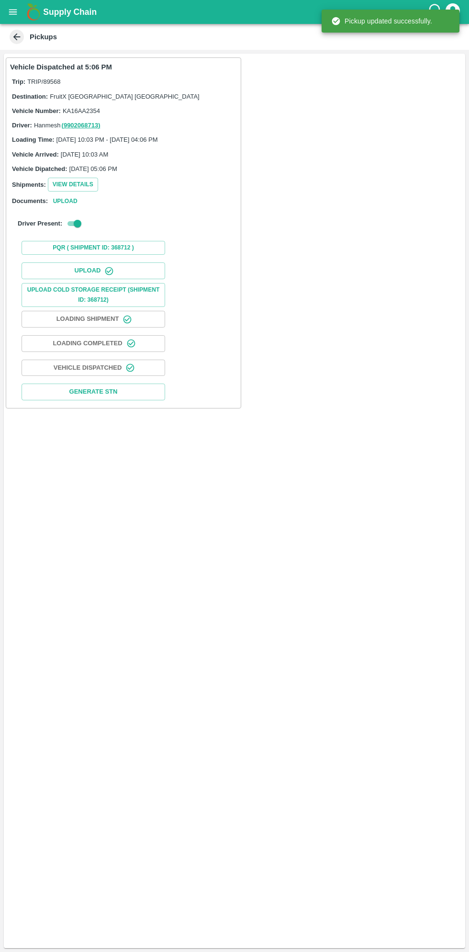
click at [20, 10] on button "open drawer" at bounding box center [13, 12] width 22 height 22
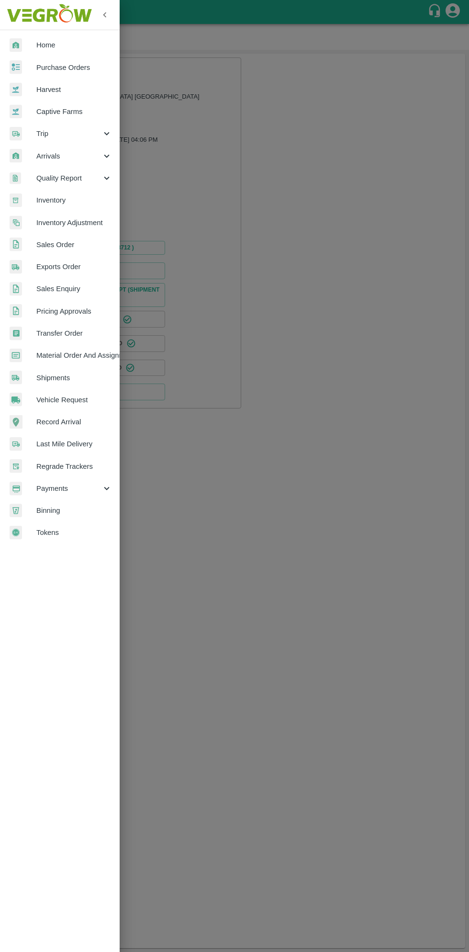
click at [81, 67] on span "Purchase Orders" at bounding box center [74, 67] width 76 height 11
